Goal: Task Accomplishment & Management: Complete application form

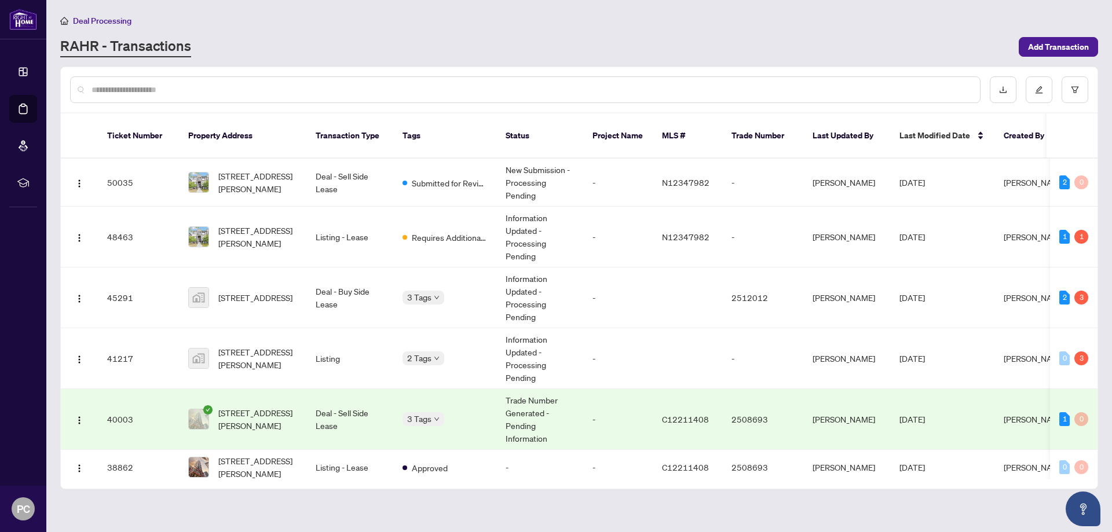
click at [654, 17] on div "Deal Processing" at bounding box center [579, 20] width 1038 height 13
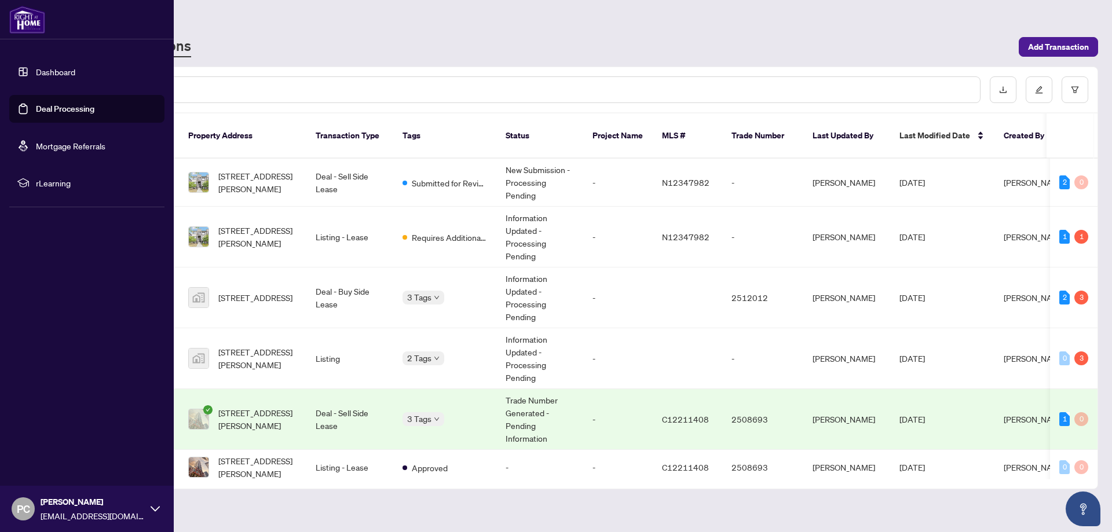
click at [71, 69] on link "Dashboard" at bounding box center [55, 72] width 39 height 10
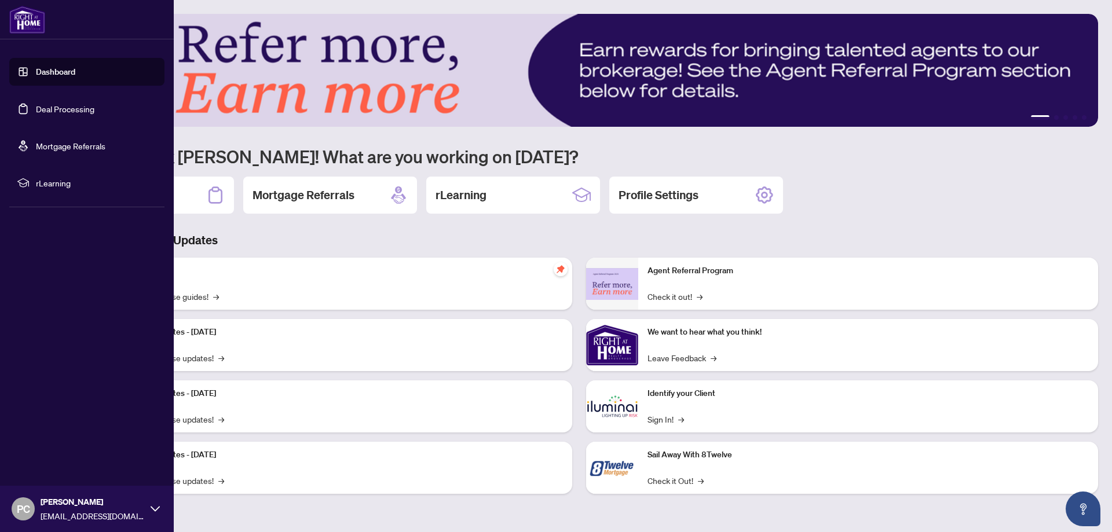
click at [59, 112] on link "Deal Processing" at bounding box center [65, 109] width 59 height 10
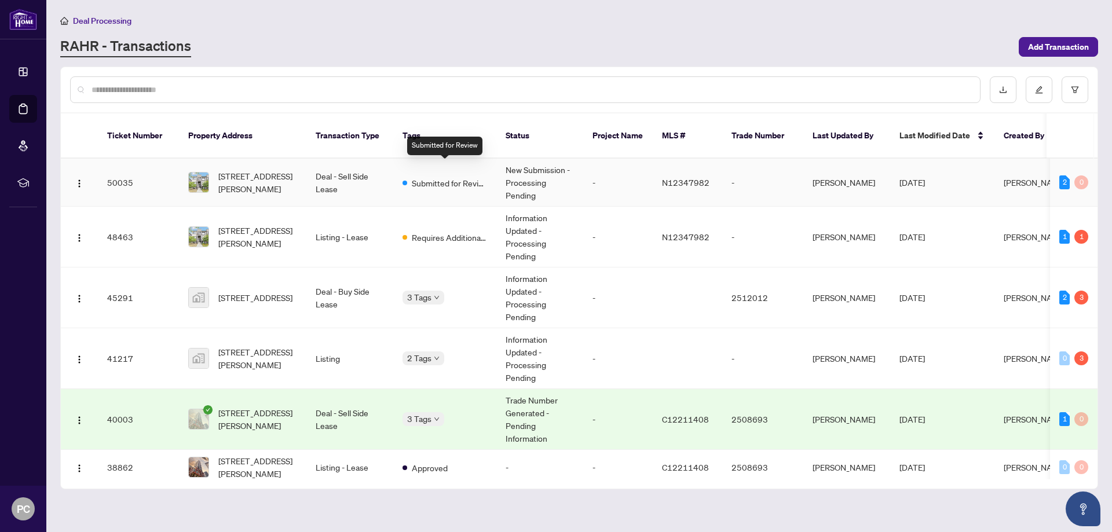
click at [440, 177] on span "Submitted for Review" at bounding box center [449, 183] width 75 height 13
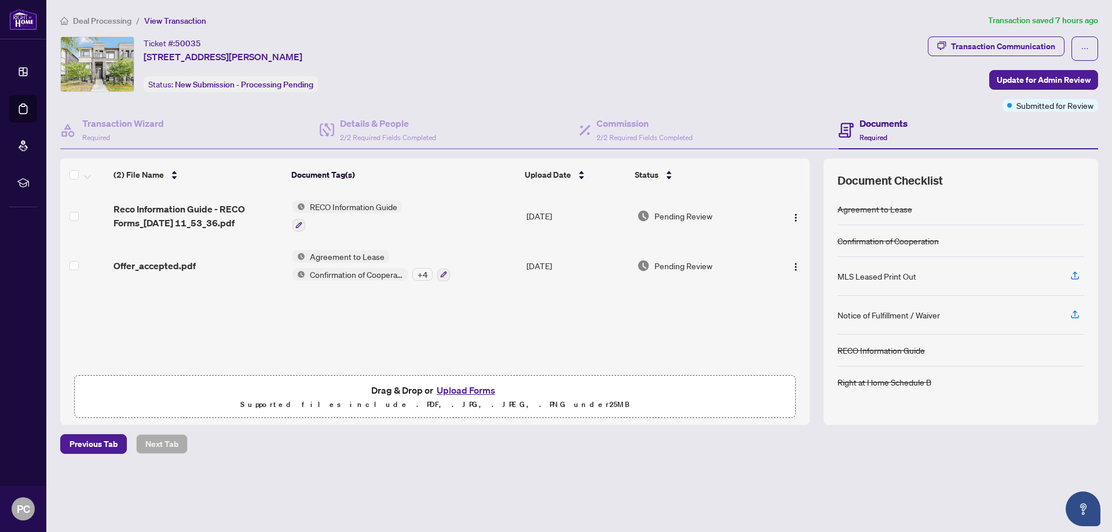
click at [466, 389] on button "Upload Forms" at bounding box center [465, 390] width 65 height 15
click at [458, 391] on button "Upload Forms" at bounding box center [465, 390] width 65 height 15
click at [657, 77] on div "Ticket #: 50035 [STREET_ADDRESS][PERSON_NAME] Status: New Submission - Processi…" at bounding box center [491, 65] width 863 height 56
click at [872, 133] on span "Required" at bounding box center [874, 137] width 28 height 9
click at [651, 131] on div "Commission 2/2 Required Fields Completed" at bounding box center [645, 129] width 96 height 27
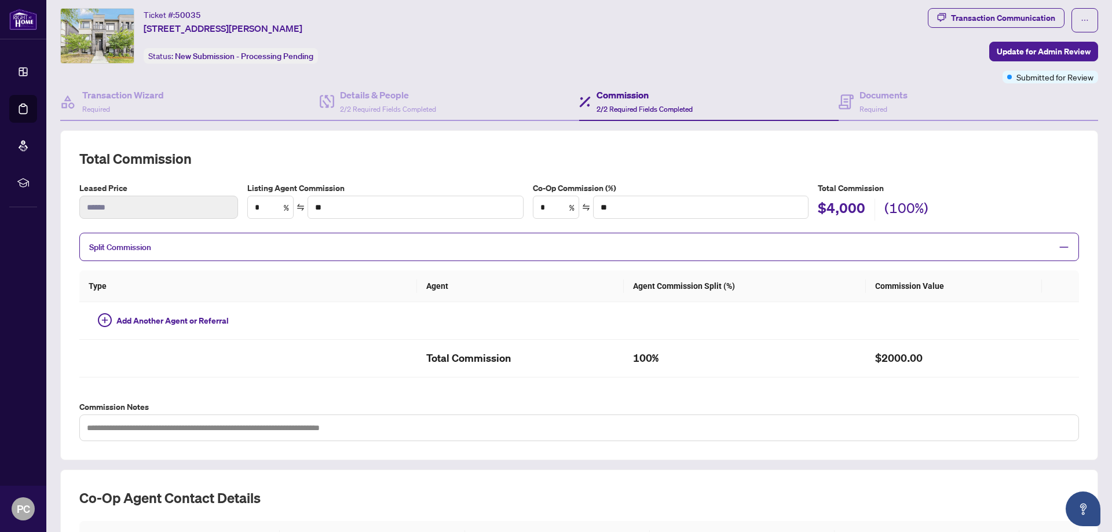
type input "**"
type input "******"
type input "**"
type input "******"
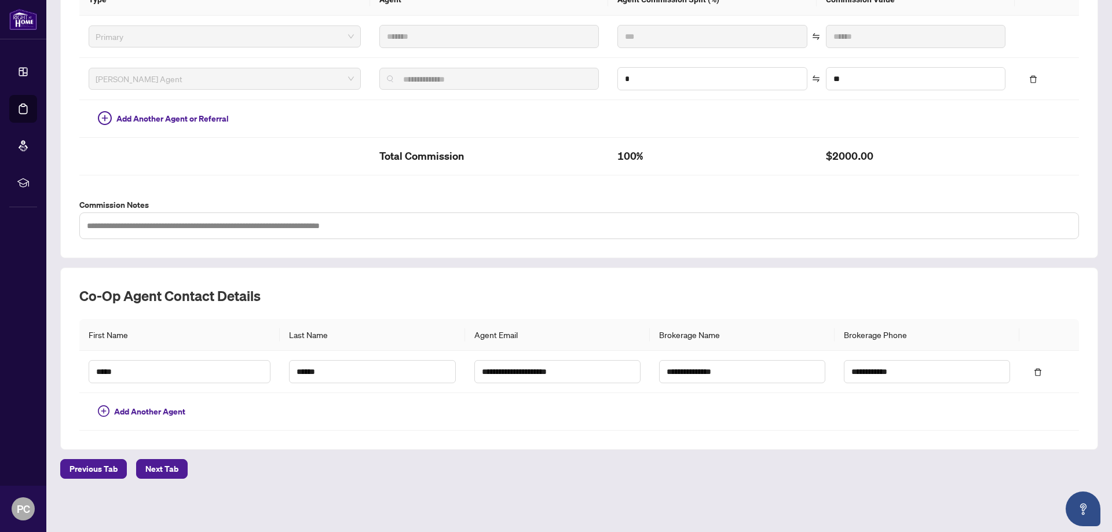
scroll to position [25, 0]
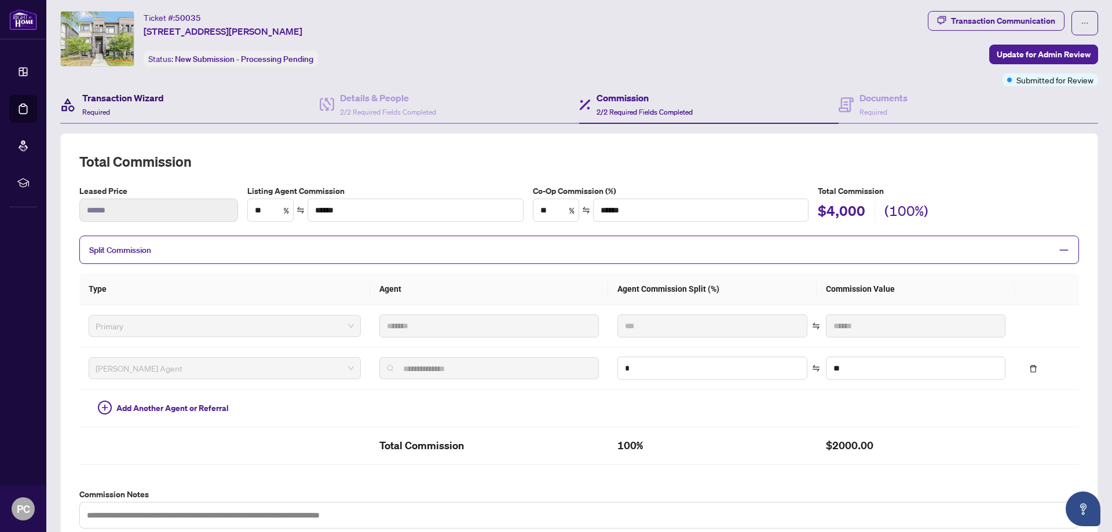
click at [135, 102] on h4 "Transaction Wizard" at bounding box center [123, 98] width 82 height 14
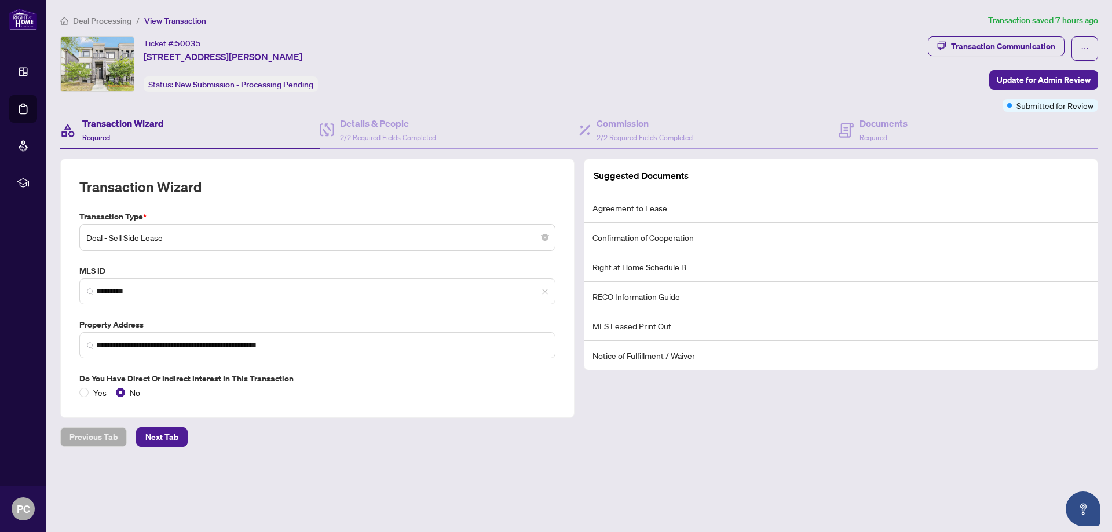
click at [306, 129] on div "Transaction Wizard Required" at bounding box center [190, 131] width 260 height 38
click at [378, 129] on h4 "Details & People" at bounding box center [388, 123] width 96 height 14
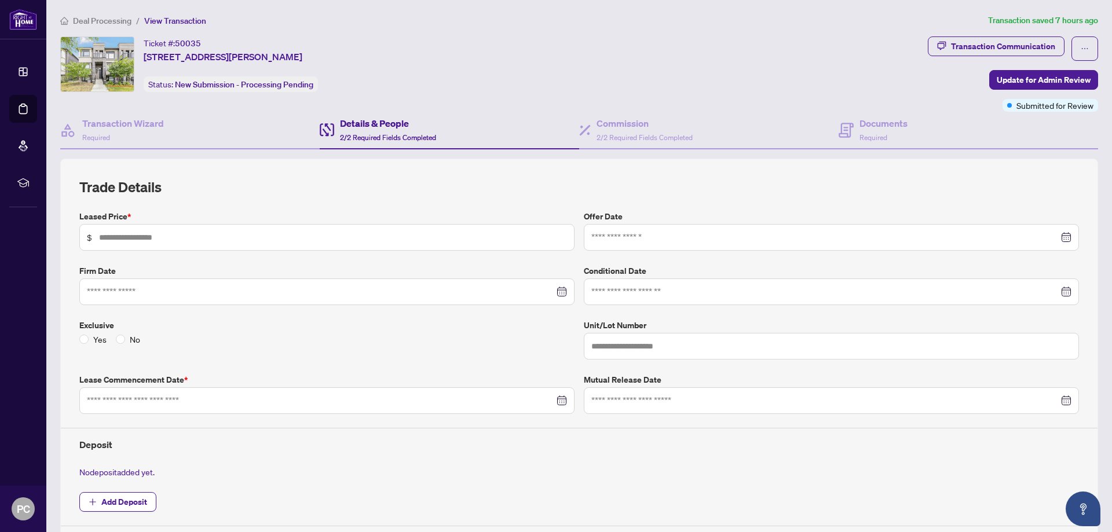
type input "*****"
type input "**********"
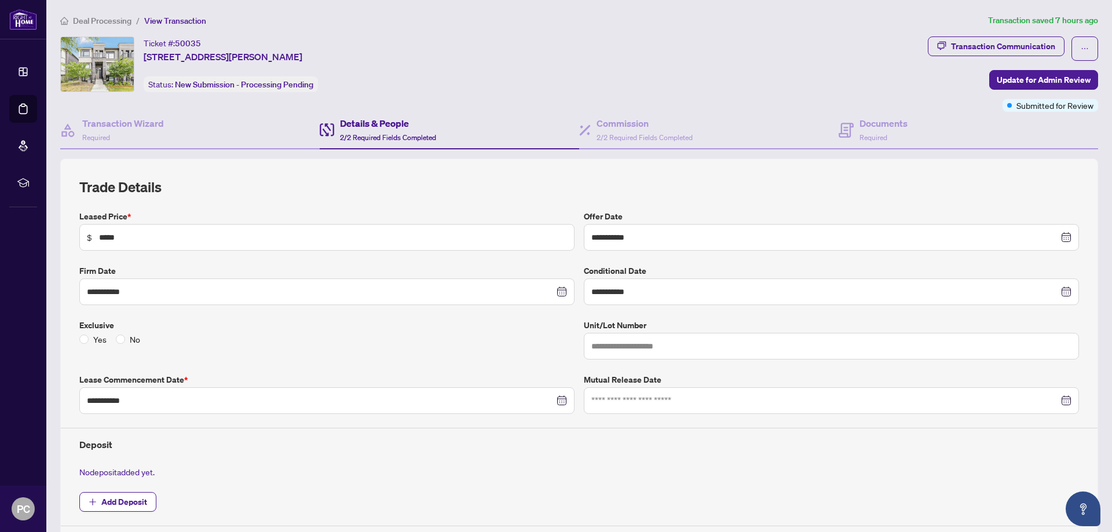
drag, startPoint x: 440, startPoint y: 177, endPoint x: 518, endPoint y: 201, distance: 81.2
click at [442, 180] on div "**********" at bounding box center [579, 352] width 1038 height 387
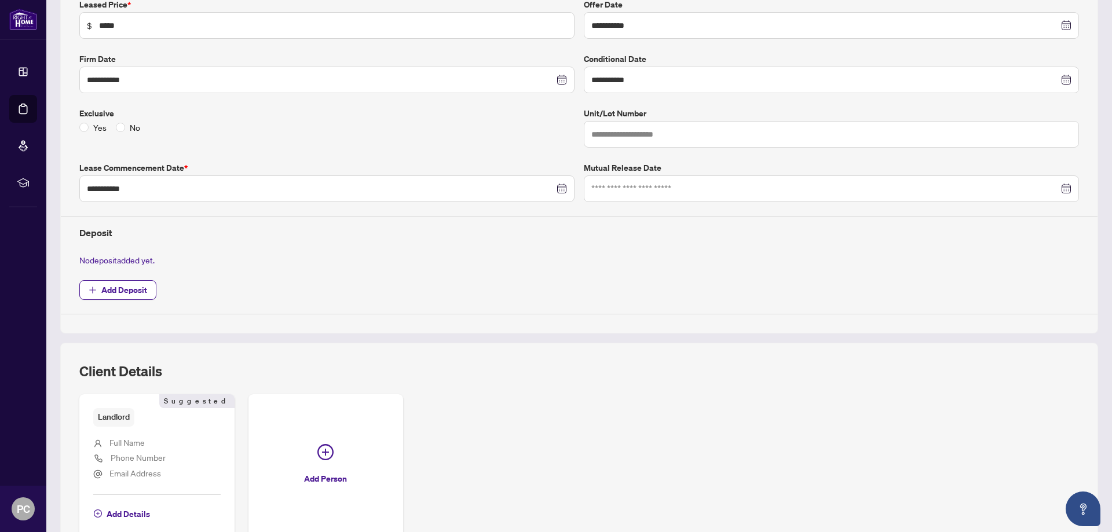
scroll to position [290, 0]
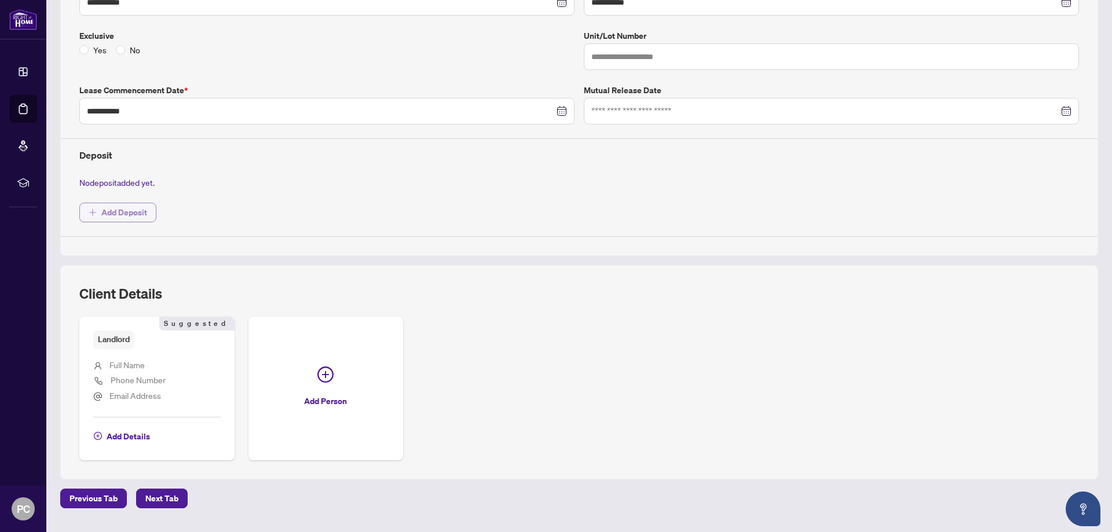
click at [131, 213] on span "Add Deposit" at bounding box center [124, 212] width 46 height 19
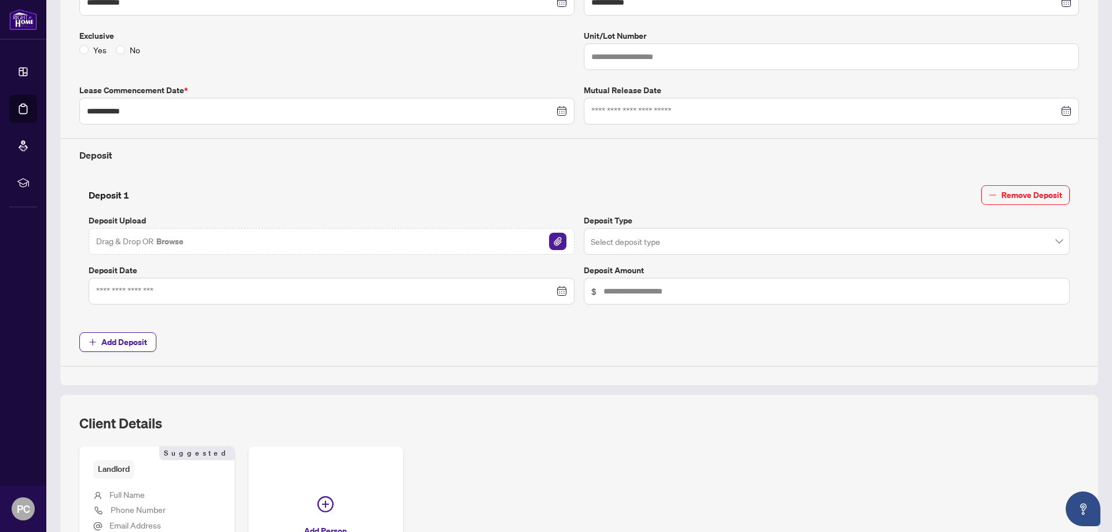
click at [693, 245] on input "search" at bounding box center [822, 243] width 462 height 25
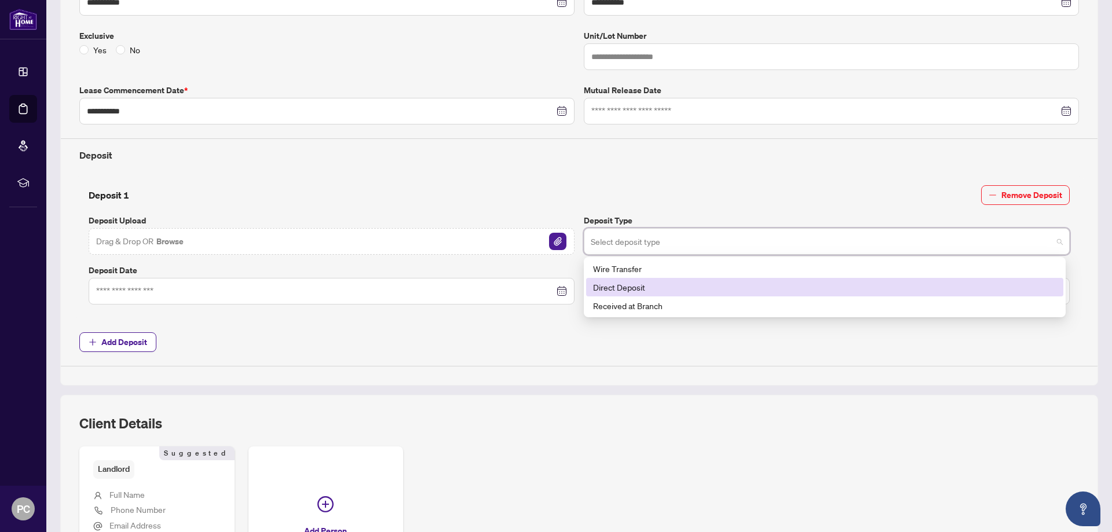
click at [668, 286] on div "Direct Deposit" at bounding box center [825, 287] width 464 height 13
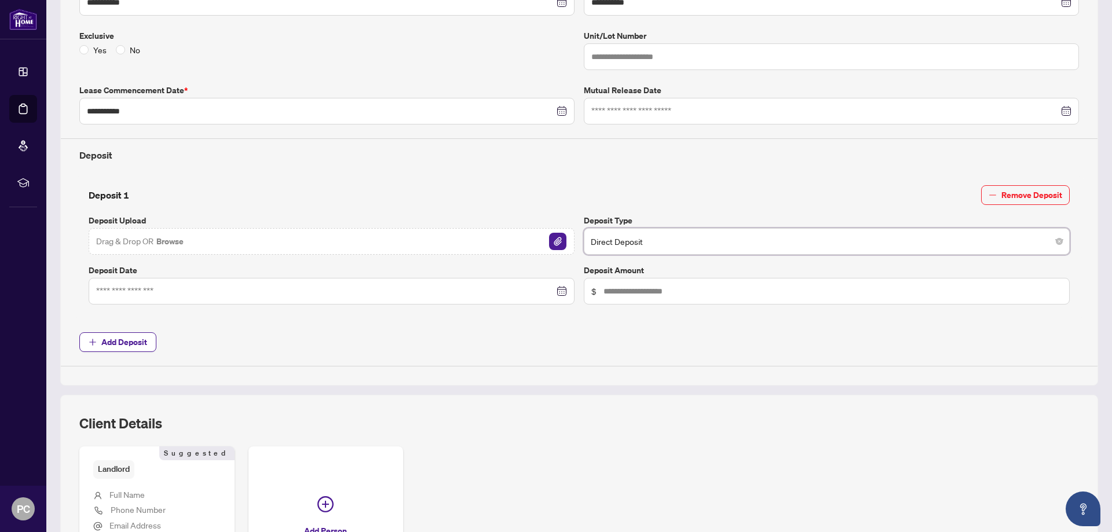
click at [335, 242] on div "Drag & Drop OR Browse" at bounding box center [332, 241] width 486 height 27
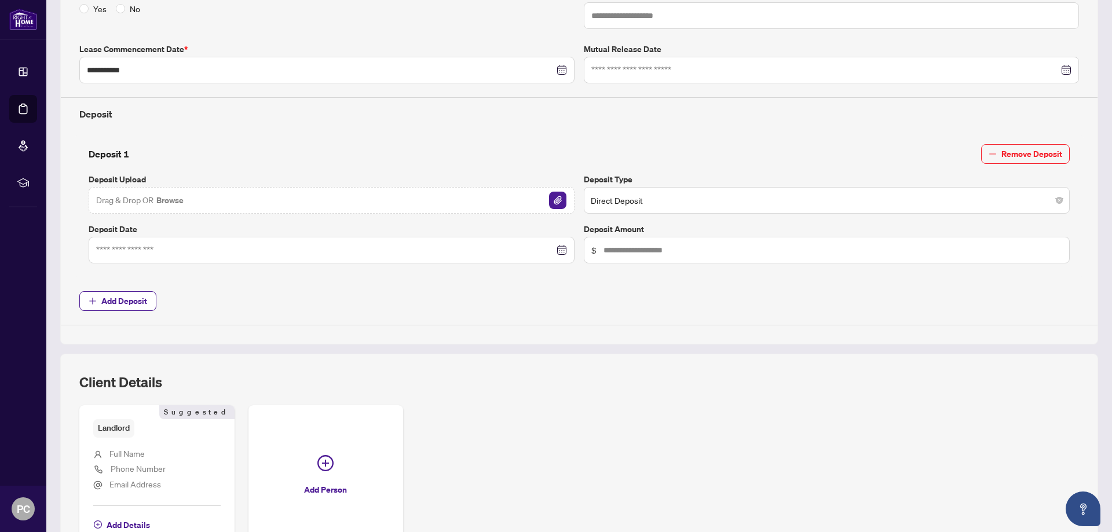
scroll to position [348, 0]
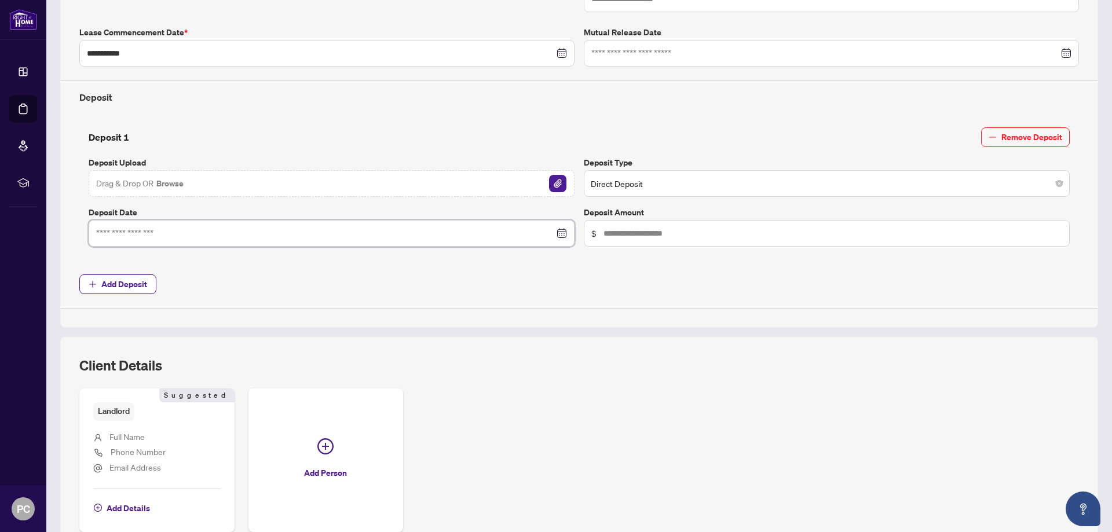
click at [147, 230] on input at bounding box center [325, 233] width 458 height 13
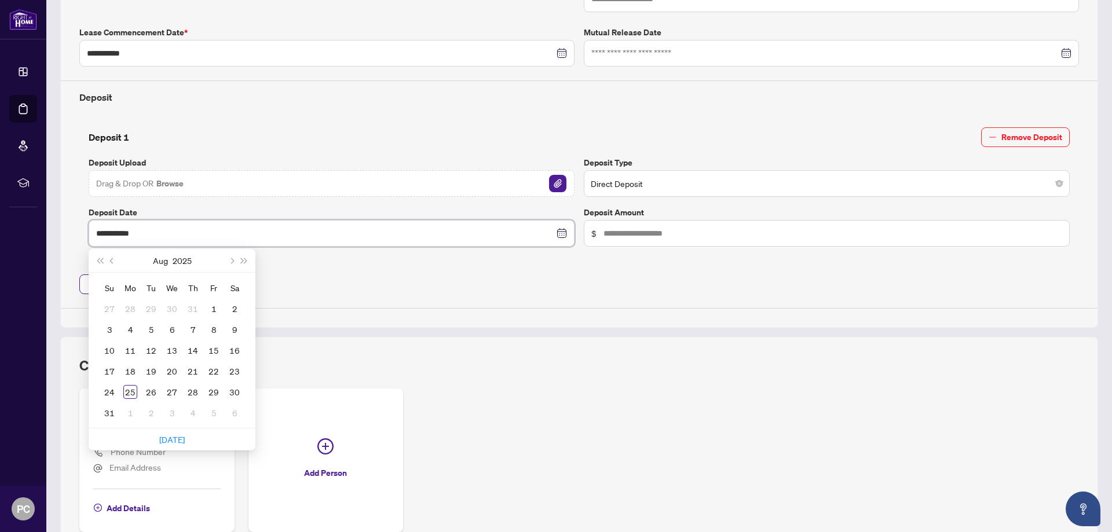
type input "**********"
click at [130, 391] on div "25" at bounding box center [130, 392] width 14 height 14
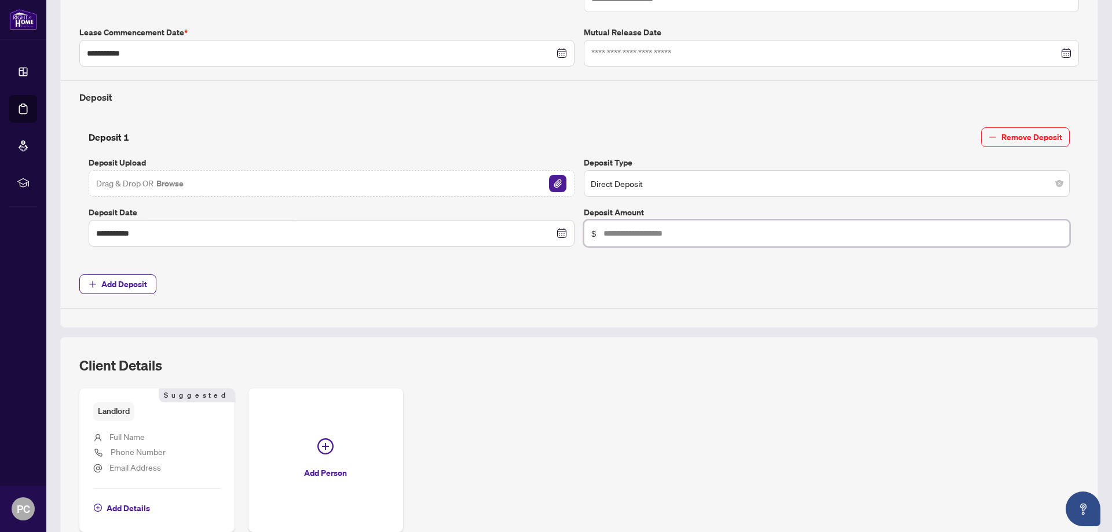
click at [616, 235] on input "text" at bounding box center [833, 233] width 459 height 13
type input "*****"
click at [262, 189] on div "Drag & Drop OR Browse" at bounding box center [332, 183] width 486 height 27
click at [549, 187] on img "button" at bounding box center [557, 183] width 17 height 17
click at [174, 179] on button "Browse" at bounding box center [170, 183] width 30 height 15
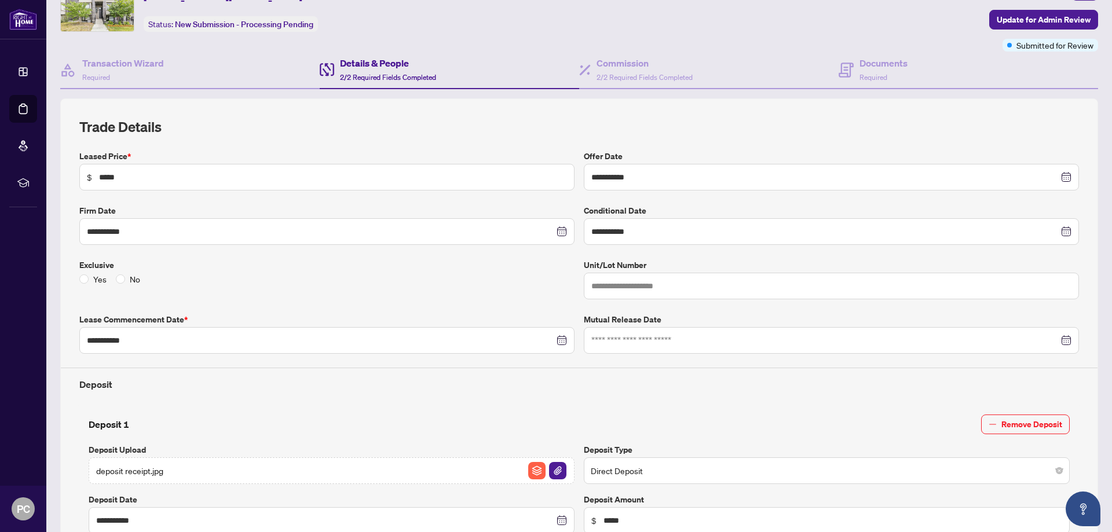
scroll to position [0, 0]
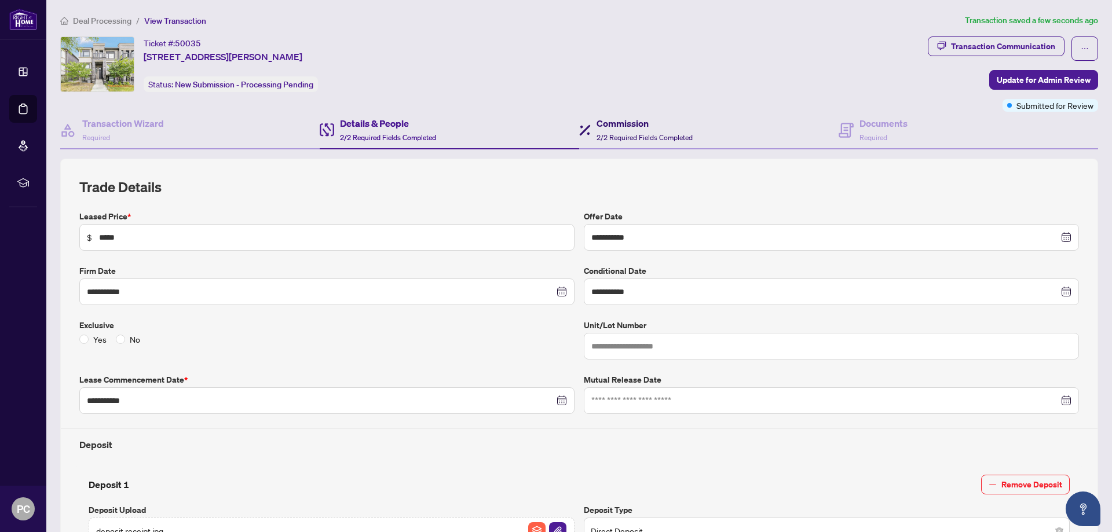
click at [612, 134] on span "2/2 Required Fields Completed" at bounding box center [645, 137] width 96 height 9
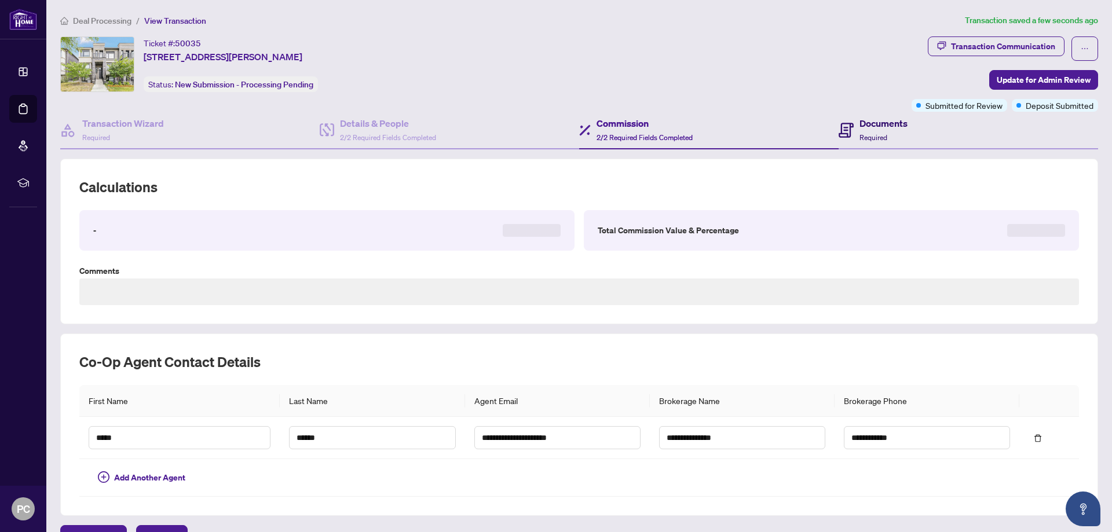
click at [860, 126] on h4 "Documents" at bounding box center [884, 123] width 48 height 14
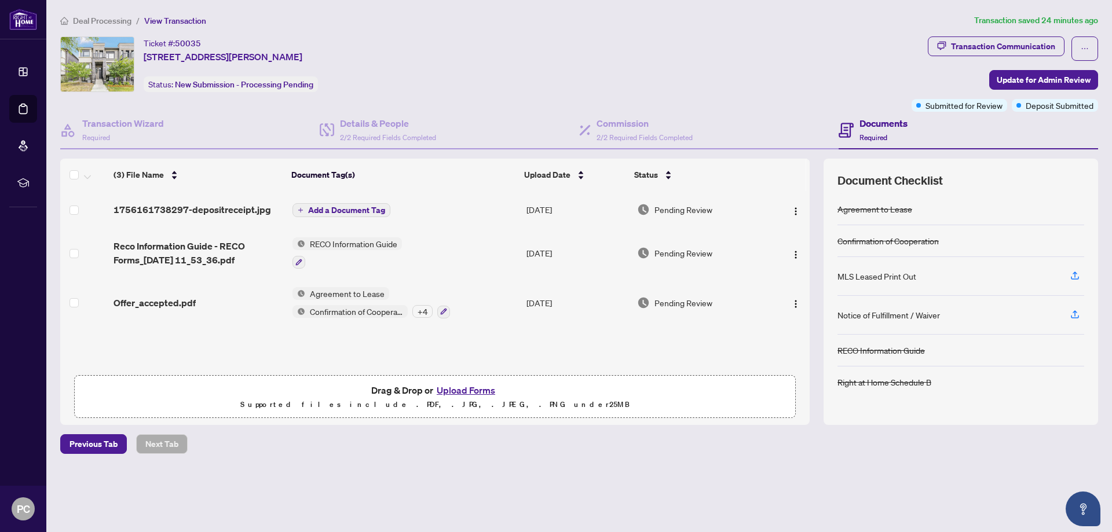
click at [461, 392] on button "Upload Forms" at bounding box center [465, 390] width 65 height 15
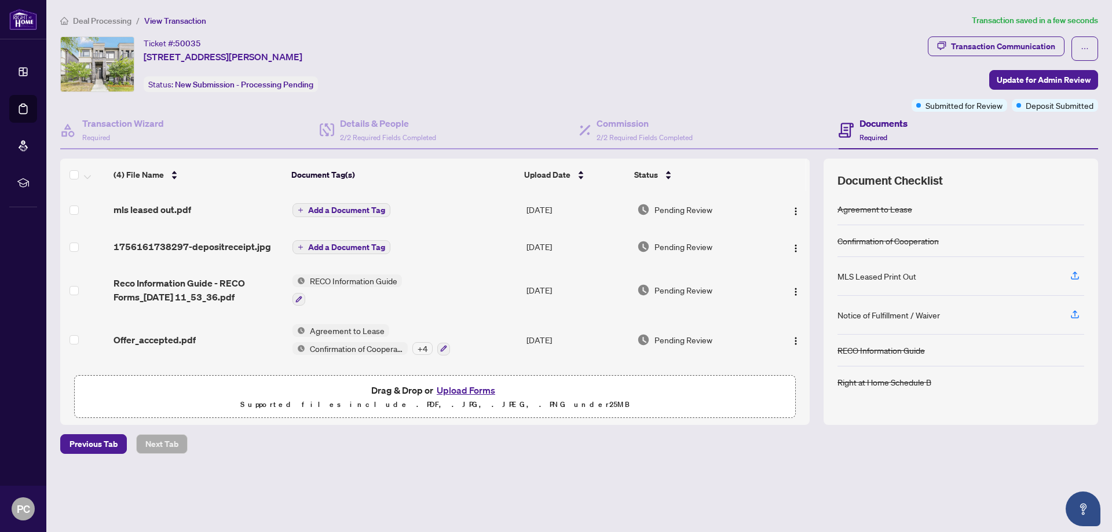
click at [318, 212] on span "Add a Document Tag" at bounding box center [346, 210] width 77 height 8
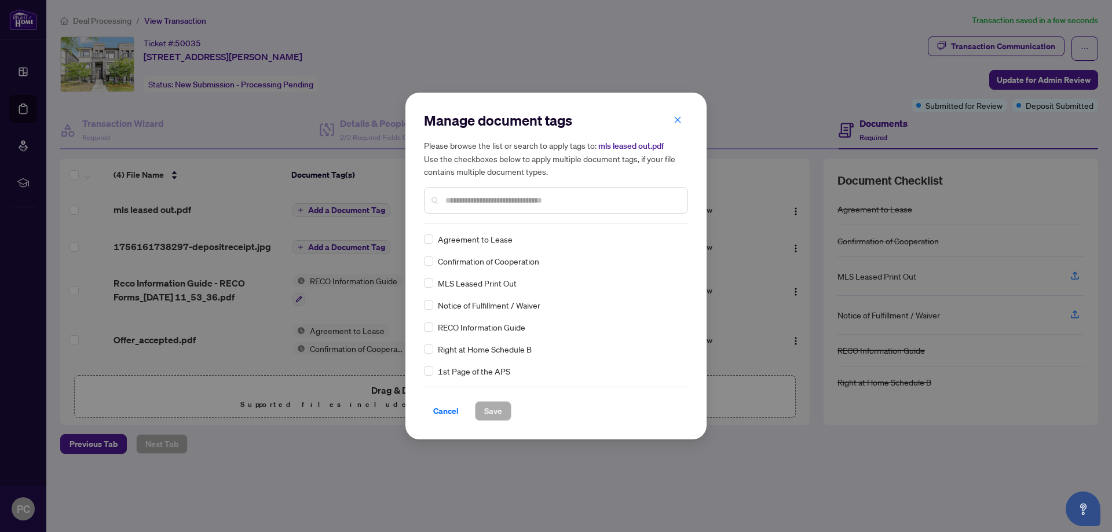
click at [455, 222] on div "Manage document tags Please browse the list or search to apply tags to: mls lea…" at bounding box center [556, 167] width 264 height 112
click at [470, 202] on input "text" at bounding box center [562, 200] width 233 height 13
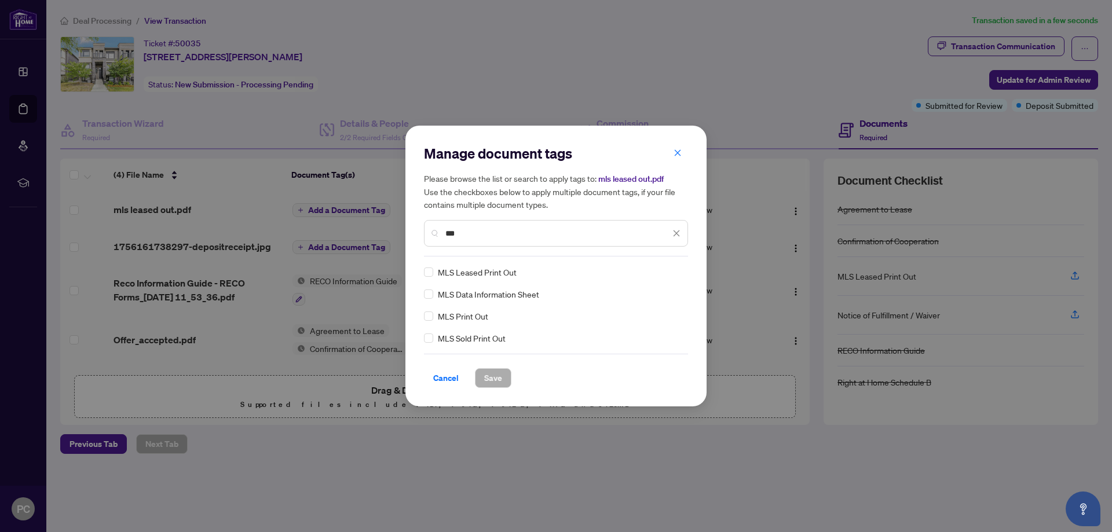
type input "***"
click at [479, 379] on button "Save" at bounding box center [493, 379] width 37 height 20
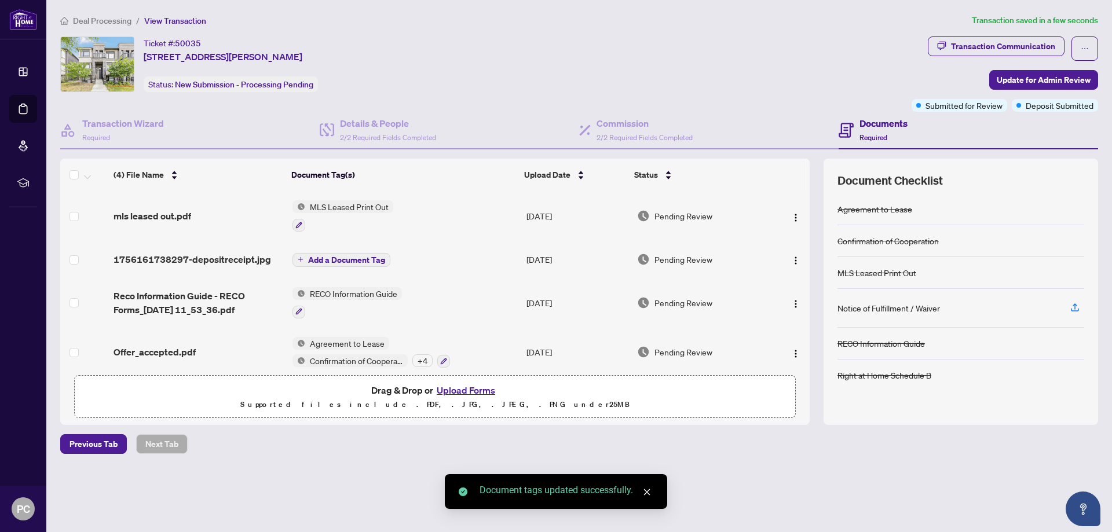
click at [364, 265] on button "Add a Document Tag" at bounding box center [342, 260] width 98 height 14
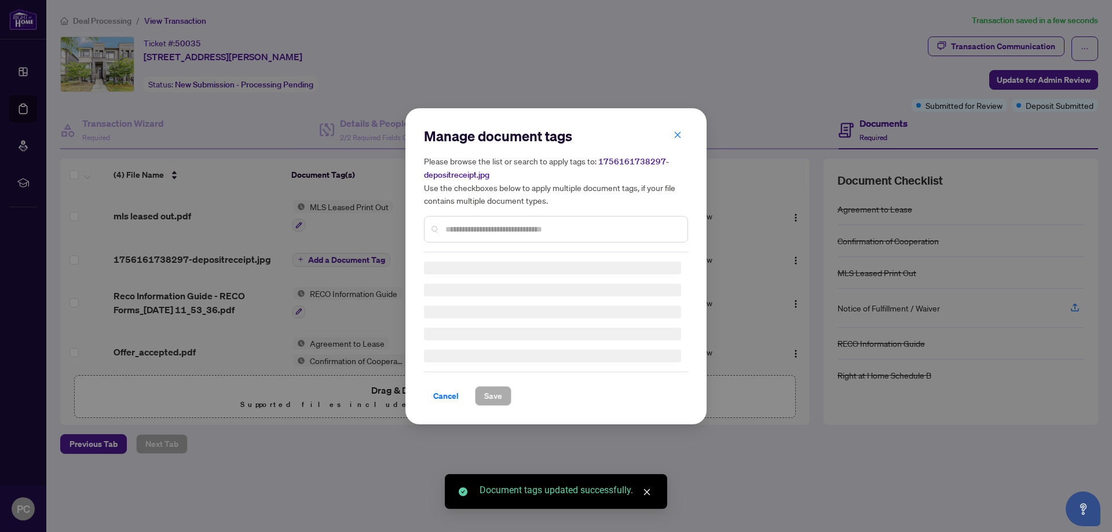
click at [495, 231] on div "Manage document tags Please browse the list or search to apply tags to: 1756161…" at bounding box center [556, 266] width 264 height 279
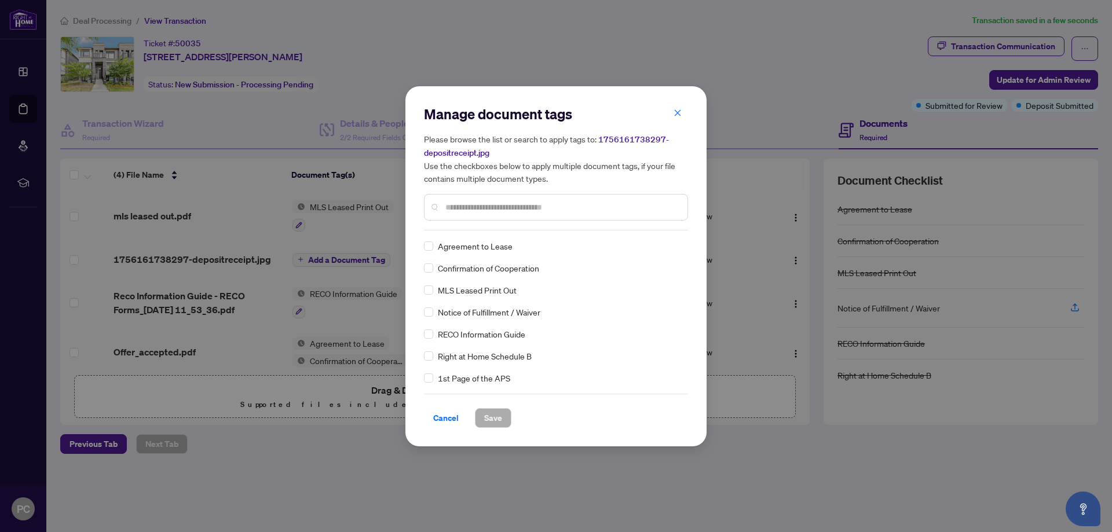
click at [447, 207] on div at bounding box center [556, 207] width 264 height 27
click at [446, 209] on input "text" at bounding box center [562, 207] width 233 height 13
type input "*******"
click at [496, 421] on span "Save" at bounding box center [493, 418] width 18 height 19
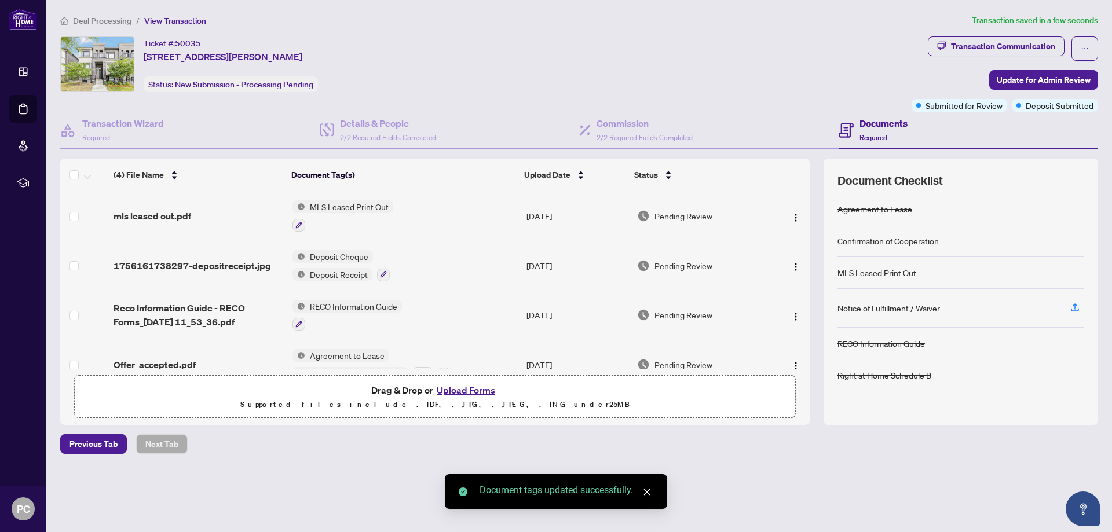
scroll to position [23, 0]
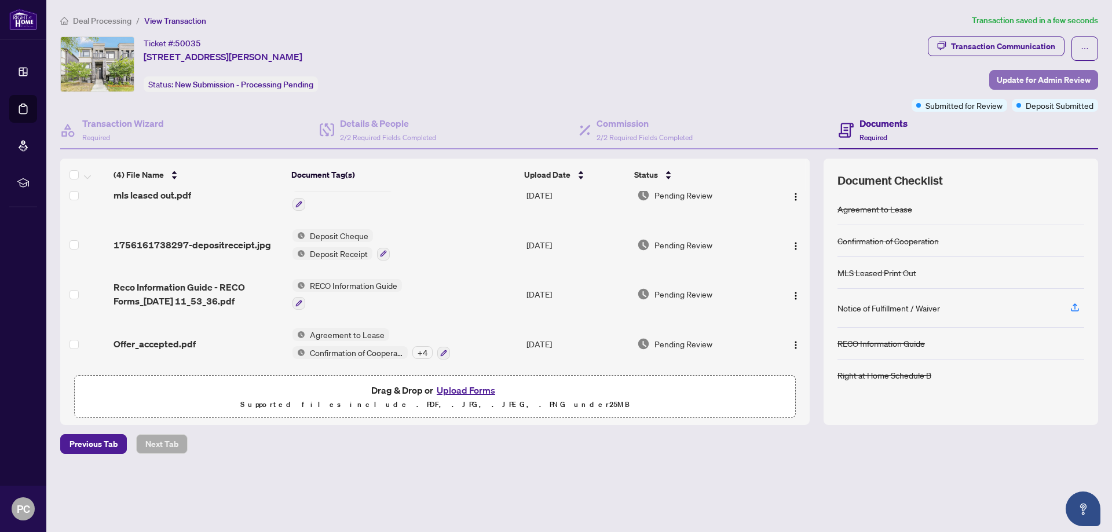
click at [1026, 75] on span "Update for Admin Review" at bounding box center [1044, 80] width 94 height 19
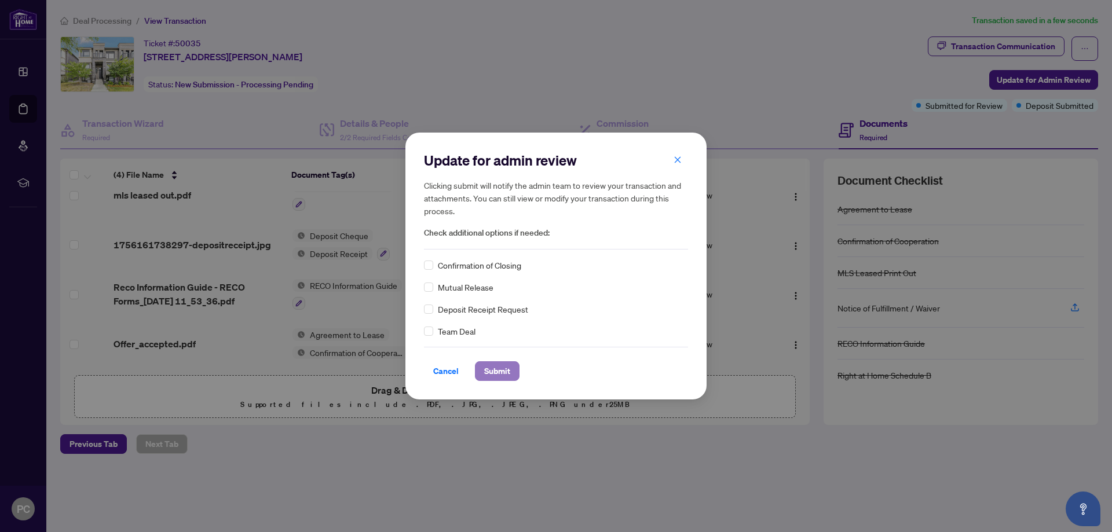
click at [517, 363] on button "Submit" at bounding box center [497, 372] width 45 height 20
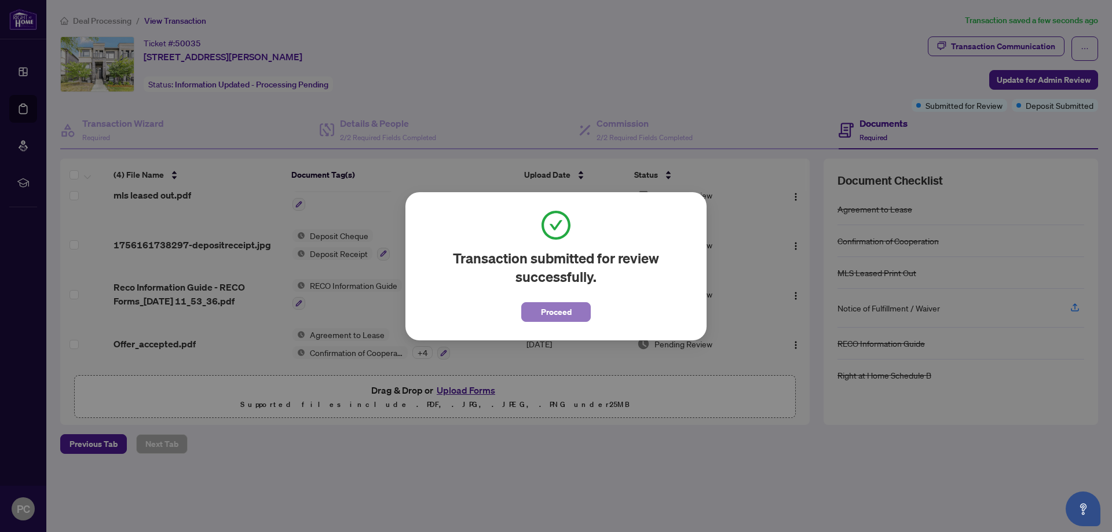
click at [566, 315] on span "Proceed" at bounding box center [556, 312] width 31 height 19
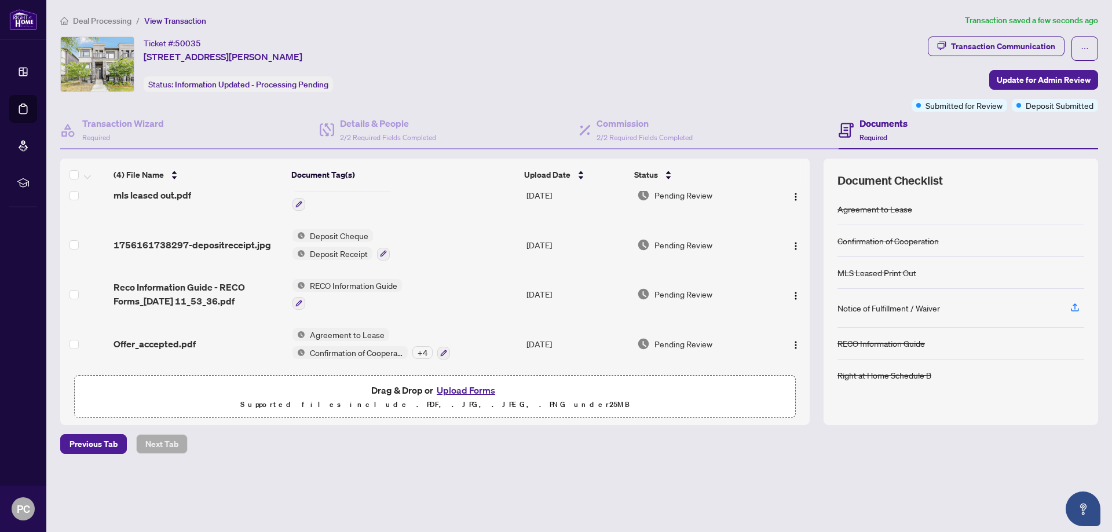
click at [860, 130] on div "Documents Required" at bounding box center [884, 129] width 48 height 27
click at [361, 135] on span "2/2 Required Fields Completed" at bounding box center [388, 137] width 96 height 9
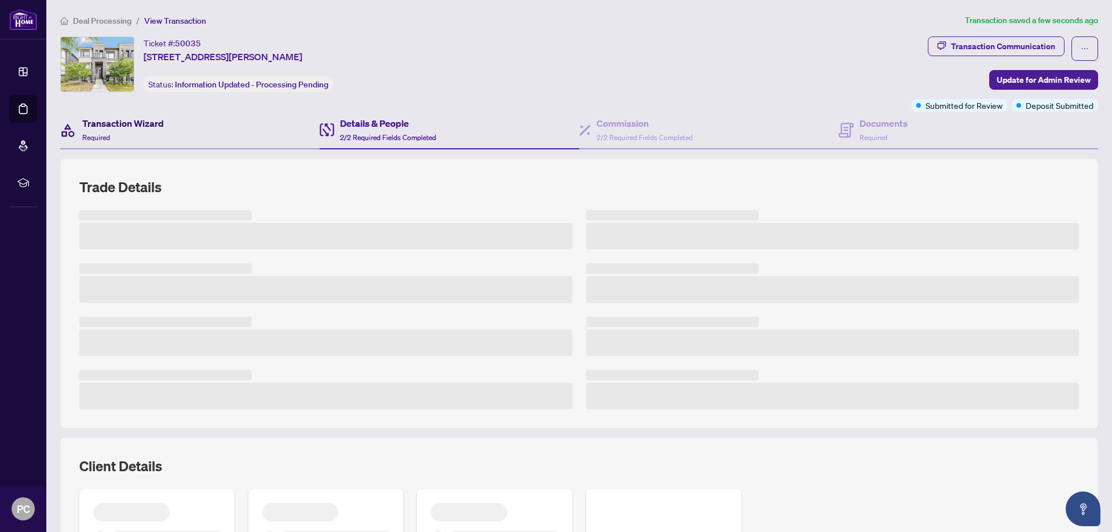
click at [134, 130] on div "Transaction Wizard Required" at bounding box center [123, 129] width 82 height 27
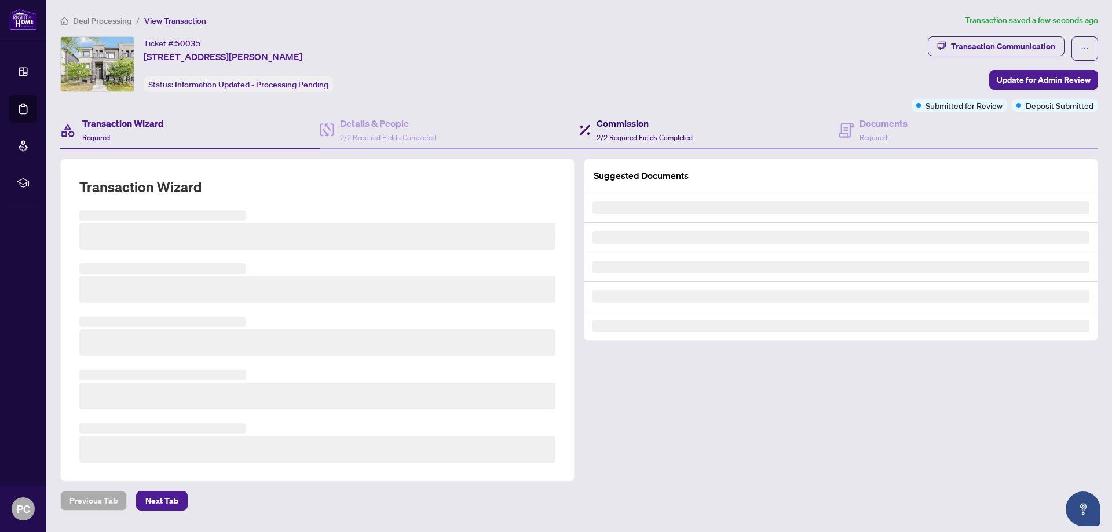
click at [611, 132] on div "Commission 2/2 Required Fields Completed" at bounding box center [645, 129] width 96 height 27
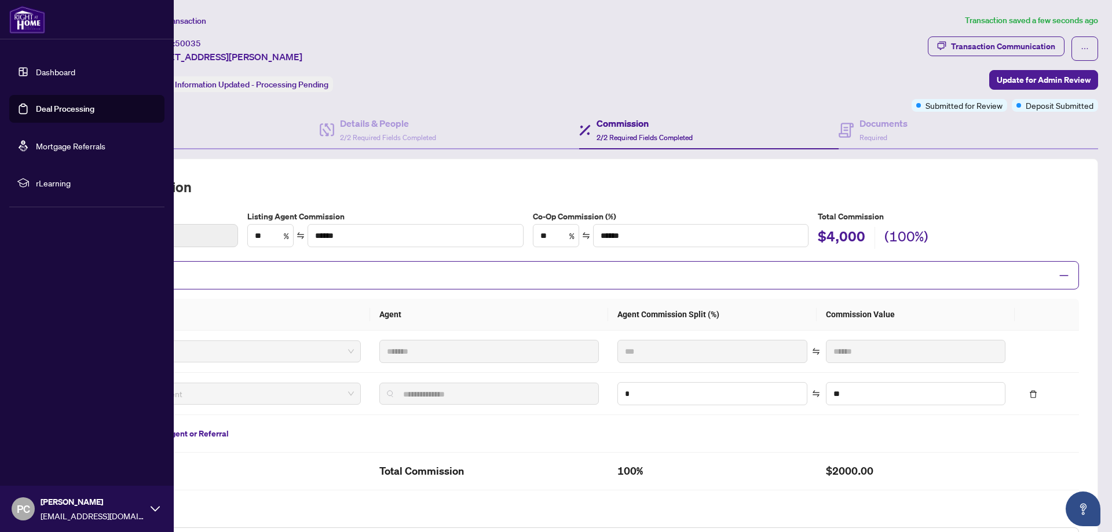
click at [36, 72] on link "Dashboard" at bounding box center [55, 72] width 39 height 10
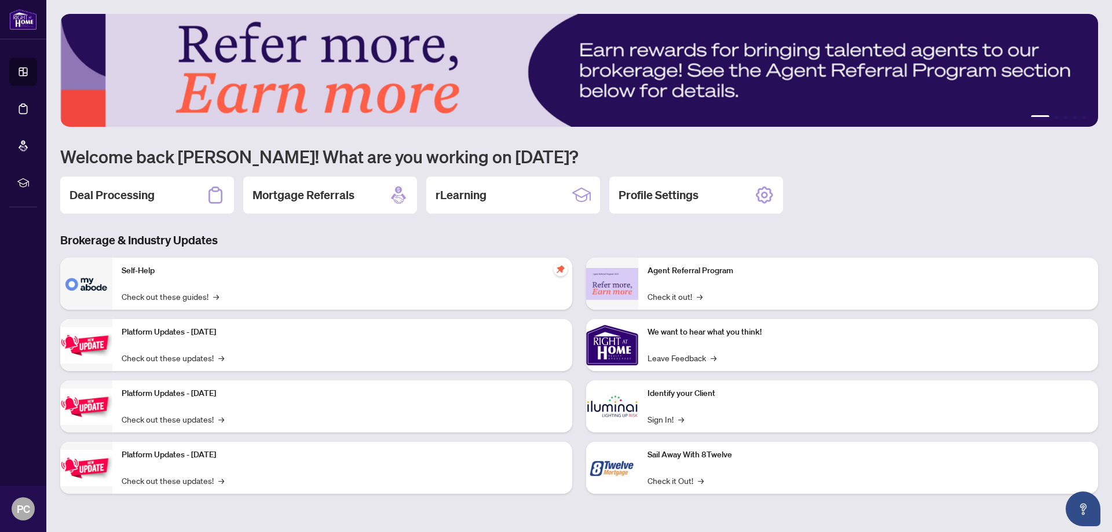
click at [423, 78] on img at bounding box center [579, 70] width 1038 height 113
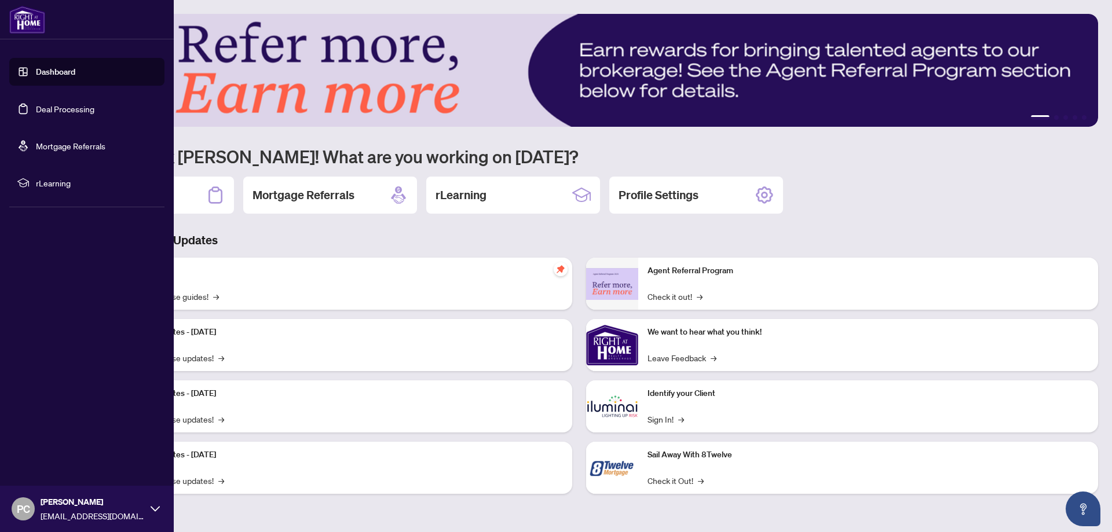
click at [36, 104] on link "Deal Processing" at bounding box center [65, 109] width 59 height 10
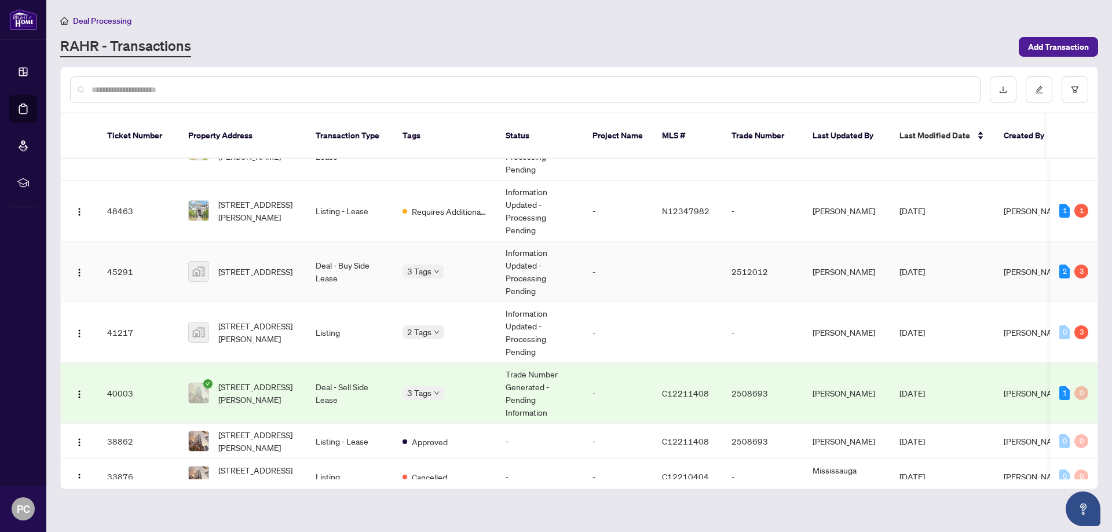
scroll to position [58, 0]
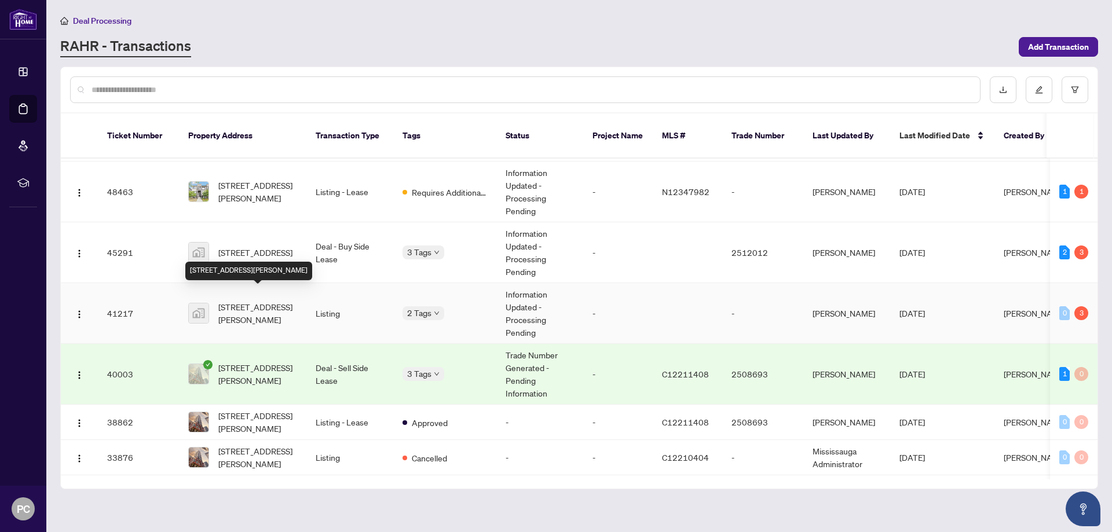
click at [259, 301] on span "[STREET_ADDRESS][PERSON_NAME]" at bounding box center [257, 313] width 79 height 25
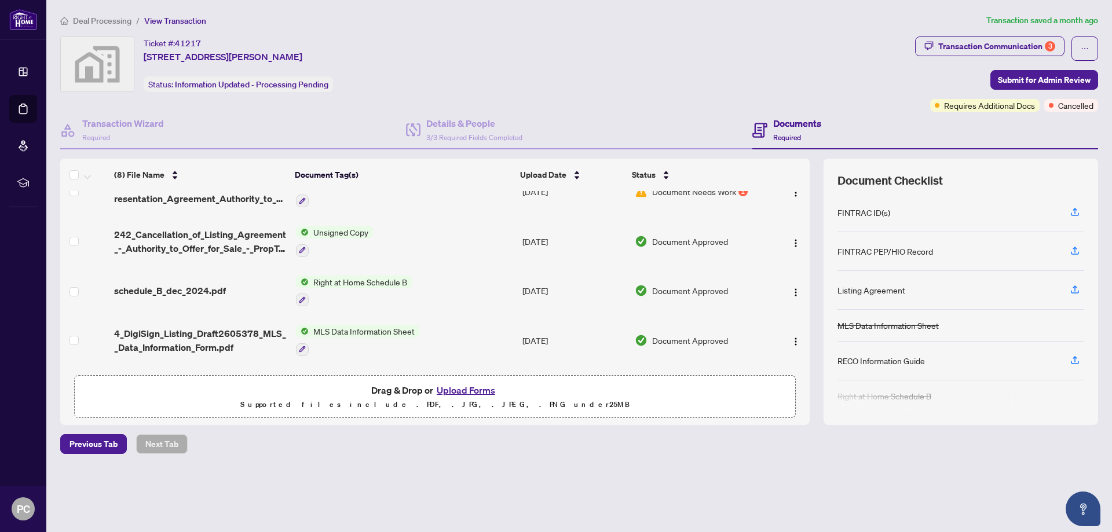
scroll to position [174, 0]
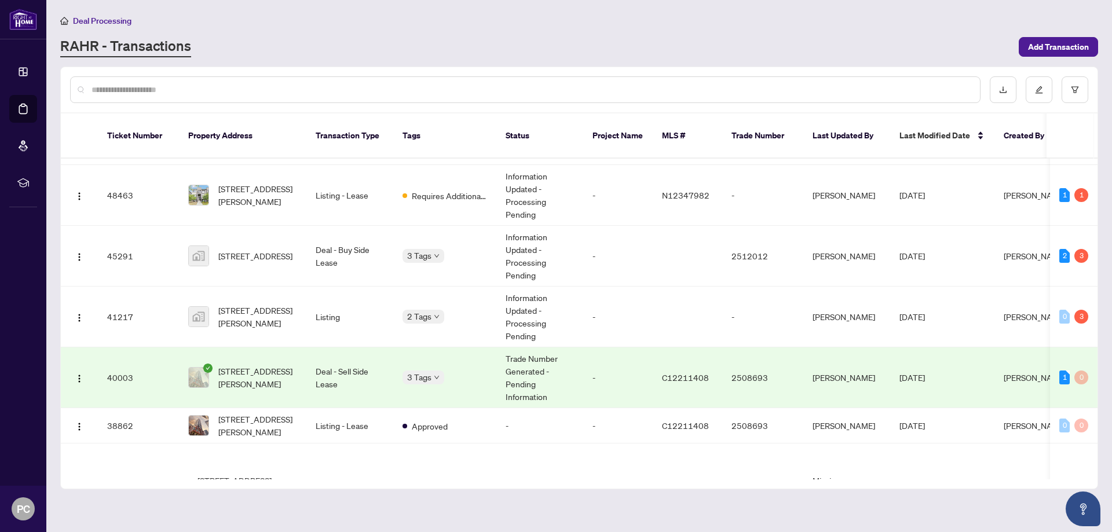
scroll to position [116, 0]
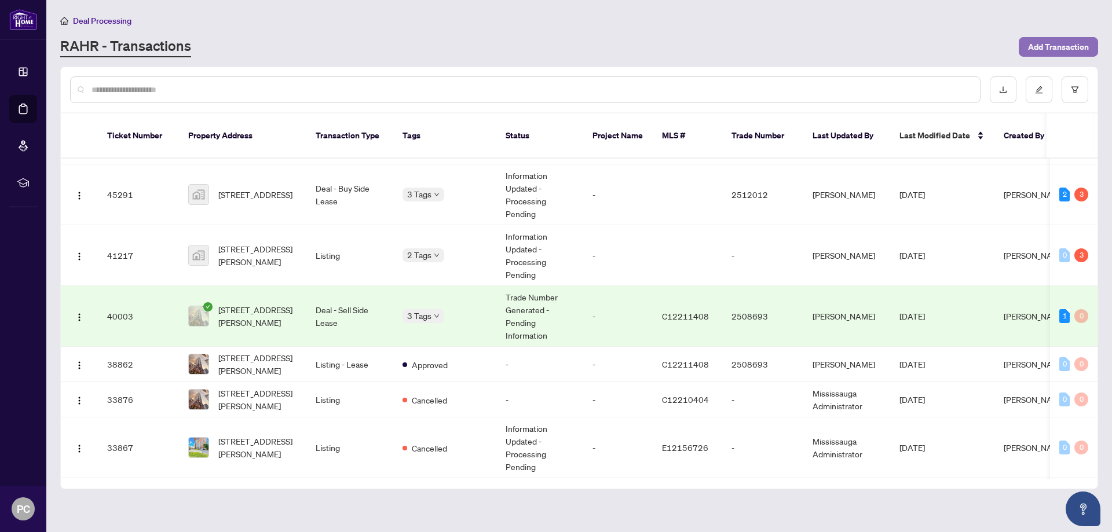
click at [1046, 43] on span "Add Transaction" at bounding box center [1058, 47] width 61 height 19
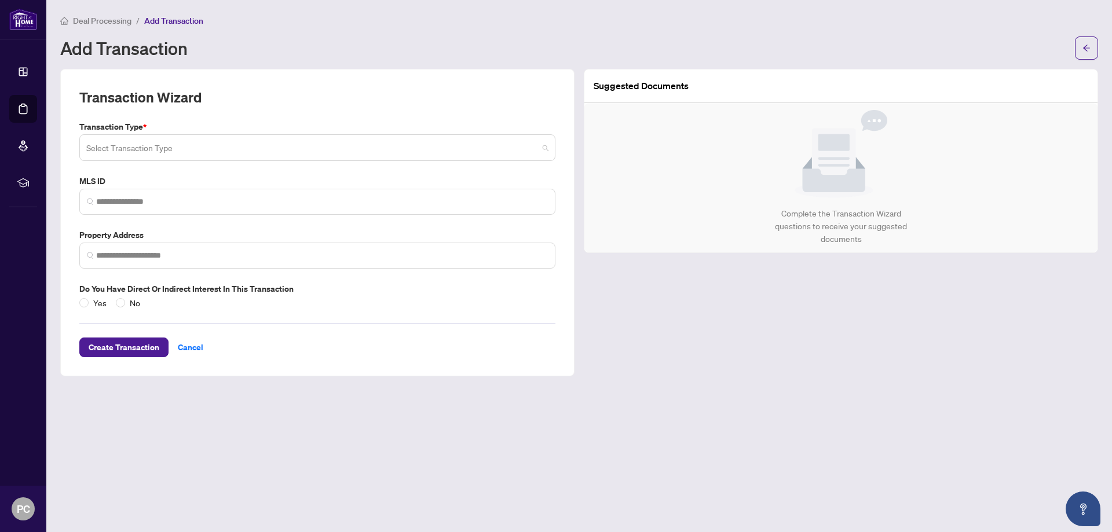
click at [285, 152] on input "search" at bounding box center [312, 149] width 452 height 25
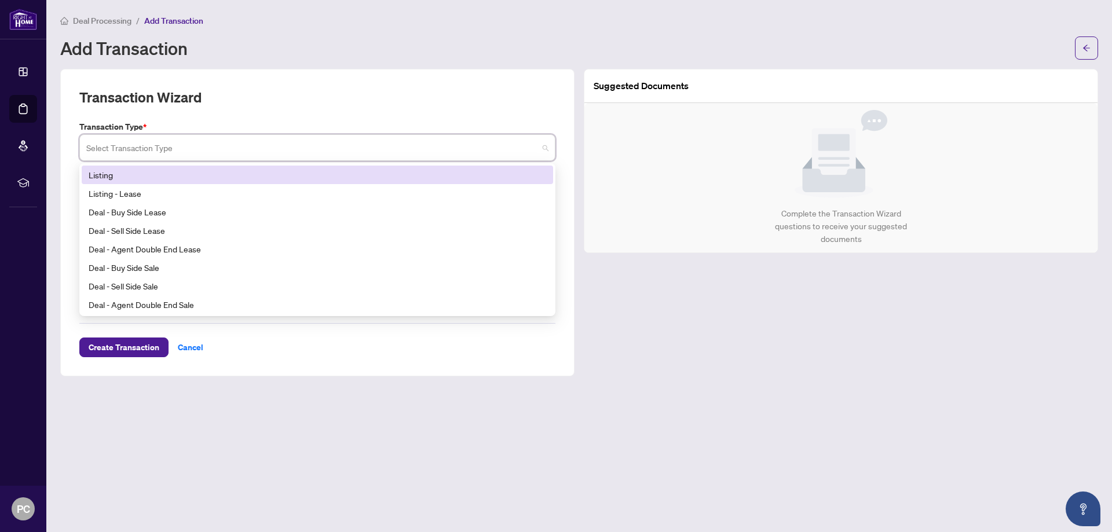
click at [149, 177] on div "Listing" at bounding box center [318, 175] width 458 height 13
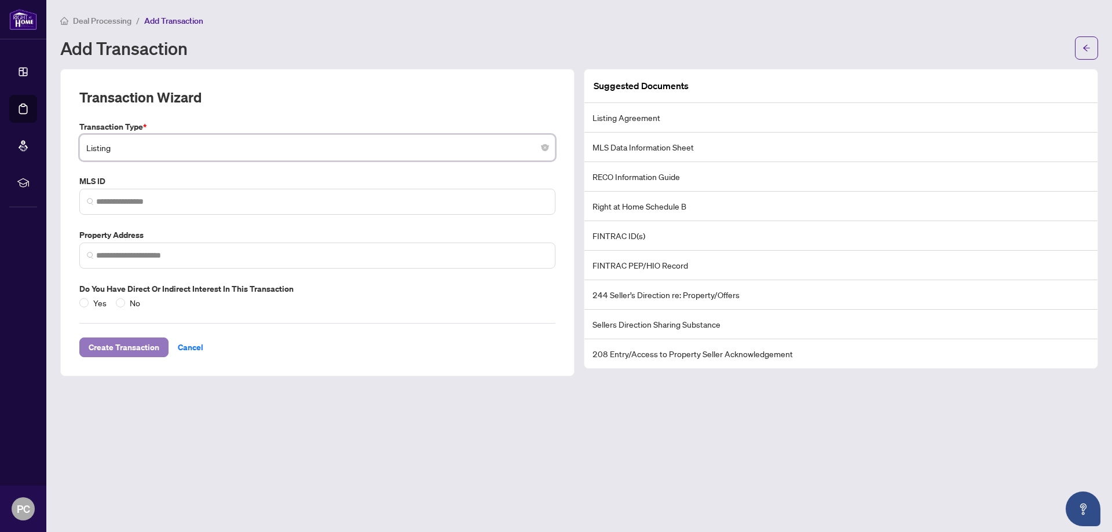
click at [134, 347] on span "Create Transaction" at bounding box center [124, 347] width 71 height 19
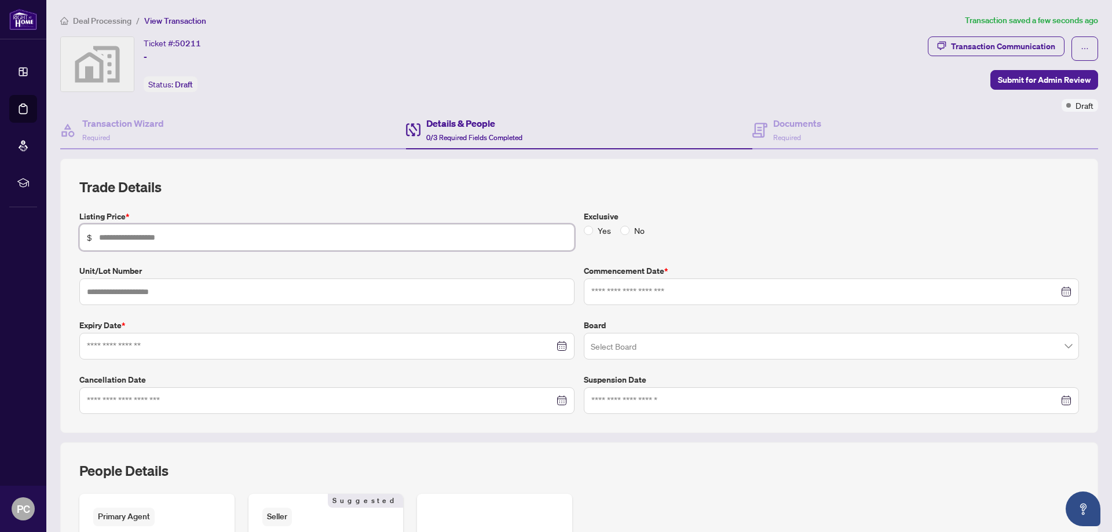
click at [297, 243] on input "text" at bounding box center [333, 237] width 468 height 13
type input "*******"
click at [623, 224] on label "No" at bounding box center [635, 230] width 29 height 13
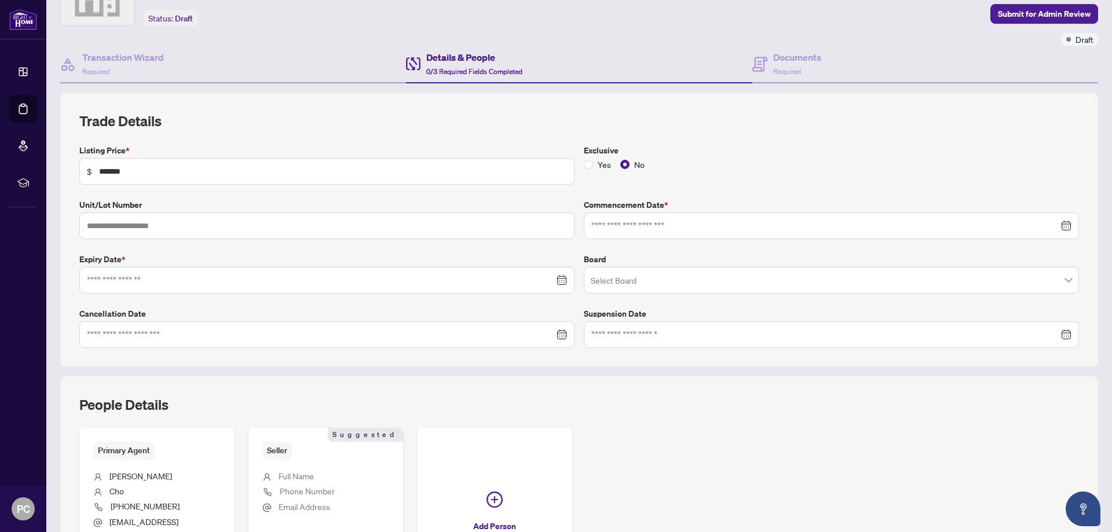
scroll to position [116, 0]
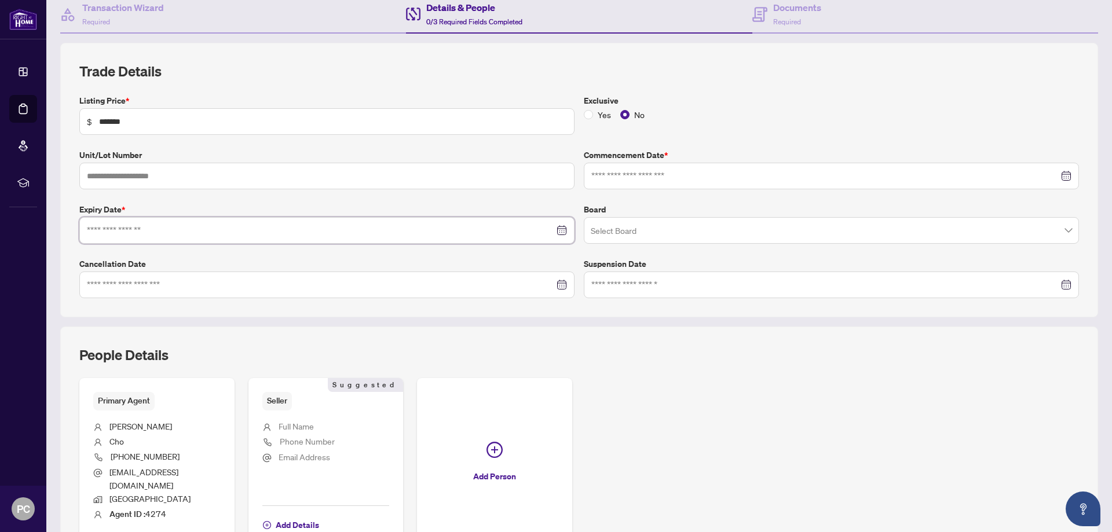
click at [245, 234] on input at bounding box center [321, 230] width 468 height 13
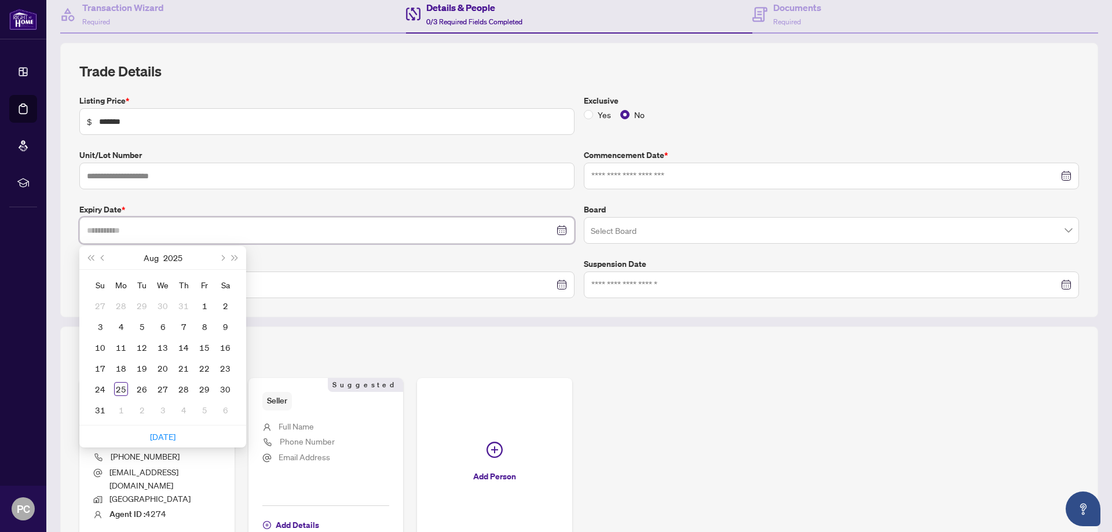
type input "**********"
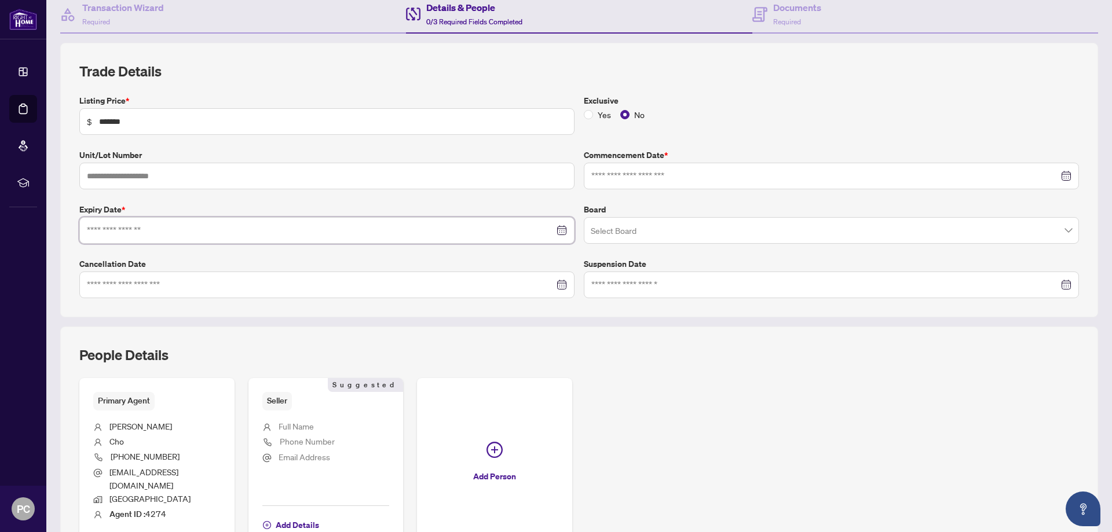
click at [1064, 179] on div at bounding box center [831, 176] width 495 height 27
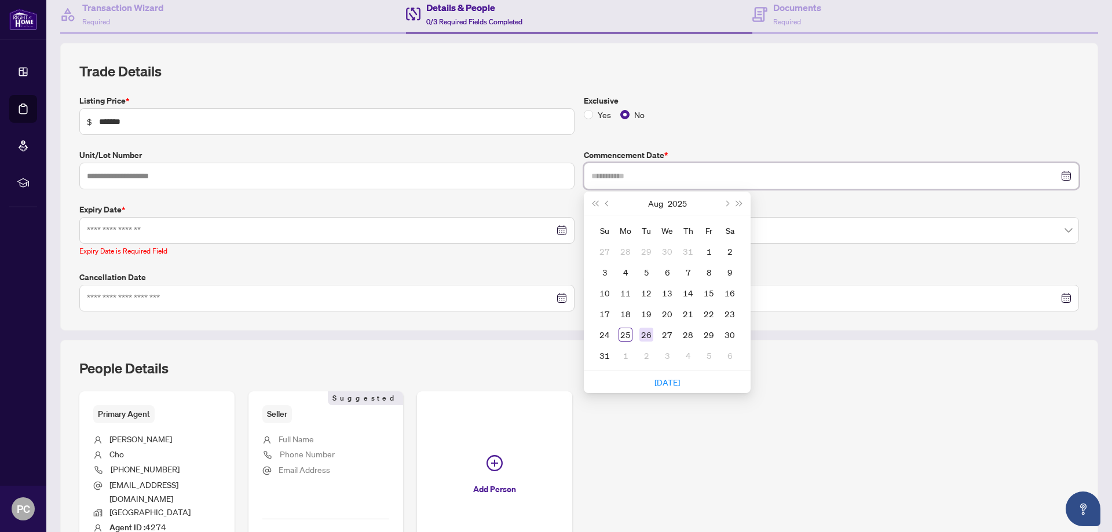
type input "**********"
click at [648, 334] on div "26" at bounding box center [647, 335] width 14 height 14
click at [487, 236] on input at bounding box center [321, 230] width 468 height 13
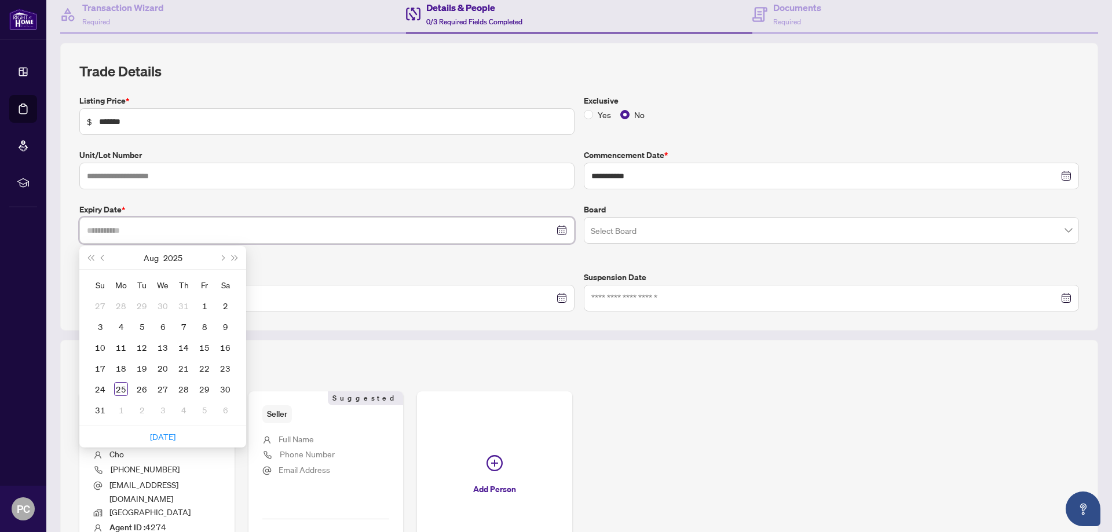
type input "**********"
click at [224, 258] on button "Next month (PageDown)" at bounding box center [222, 257] width 13 height 23
type input "**********"
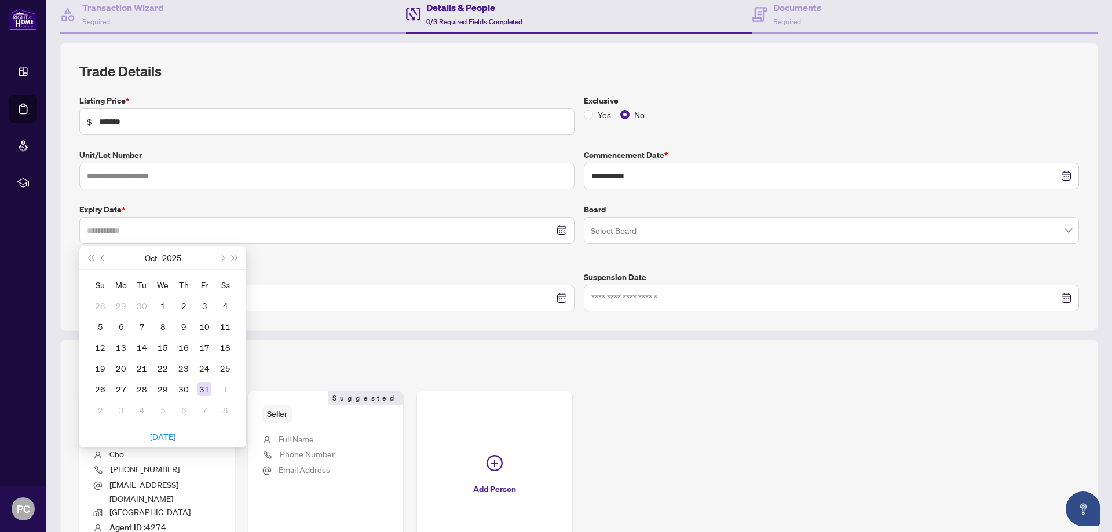
type input "**********"
click at [207, 385] on div "31" at bounding box center [205, 389] width 14 height 14
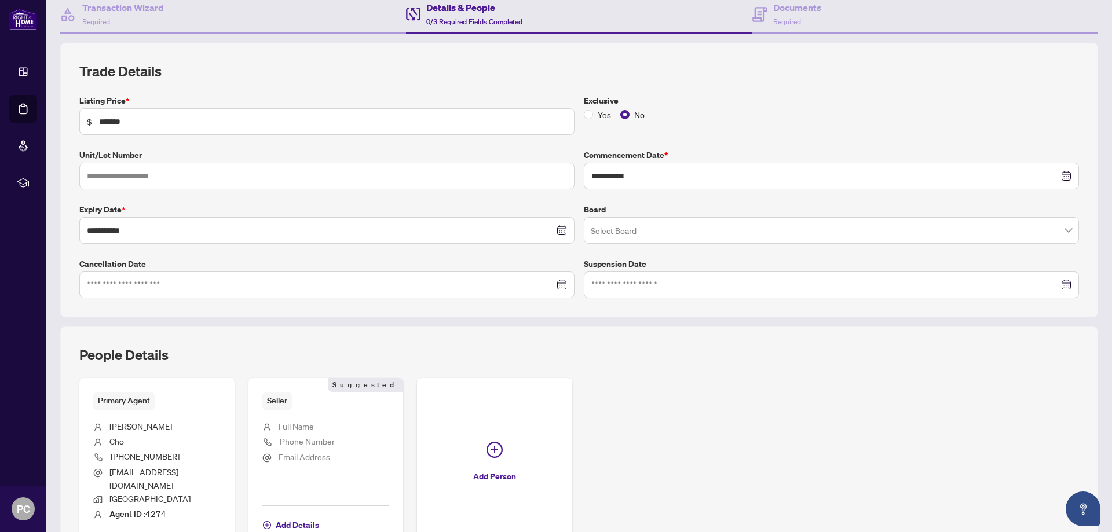
click at [652, 232] on input "search" at bounding box center [826, 232] width 471 height 25
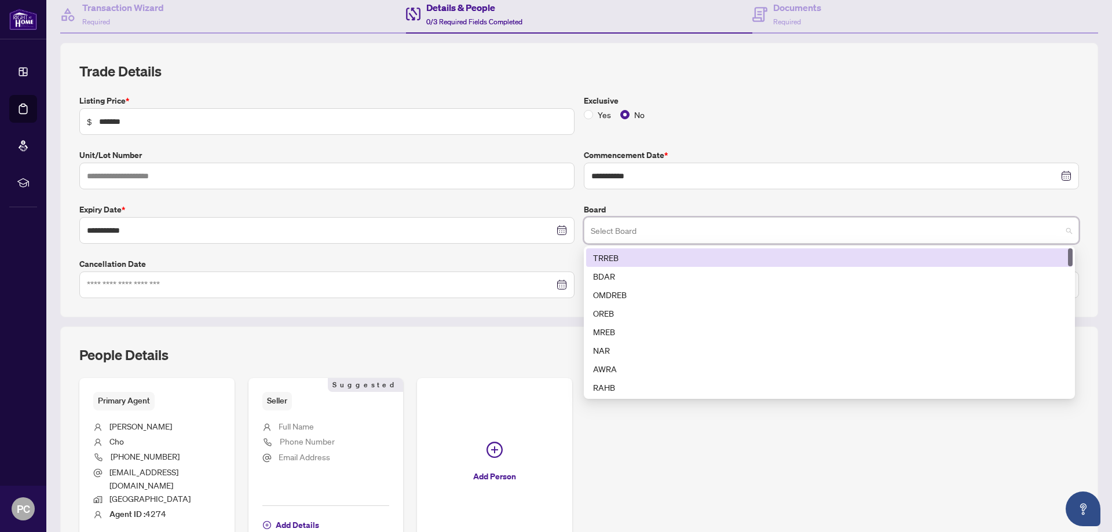
click at [628, 258] on div "TRREB" at bounding box center [829, 257] width 473 height 13
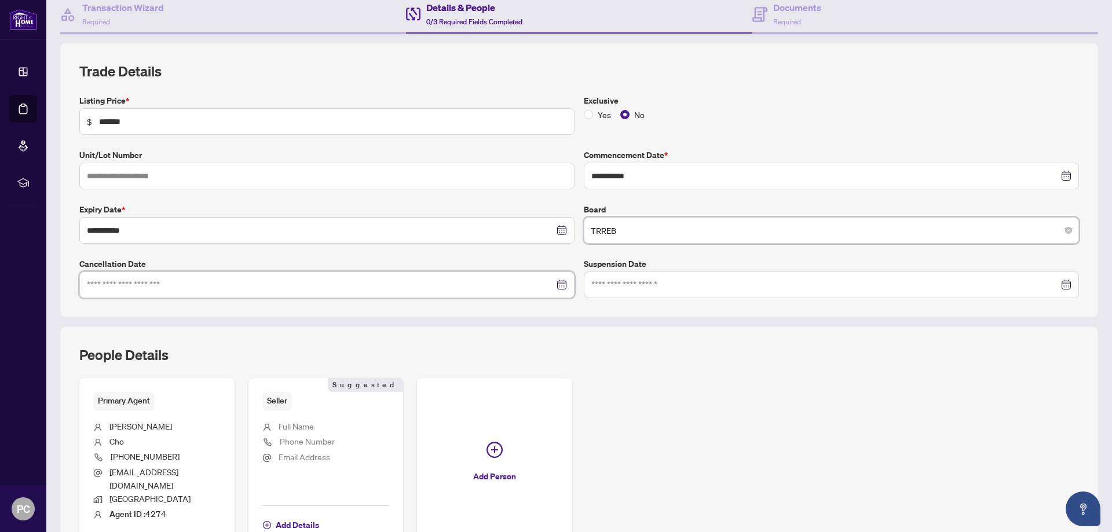
click at [289, 283] on input at bounding box center [321, 285] width 468 height 13
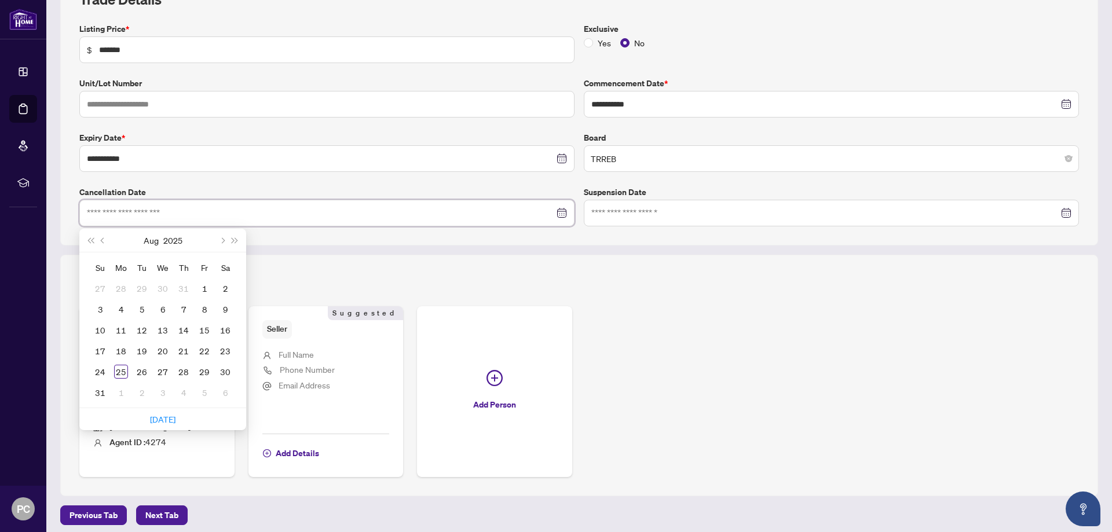
scroll to position [235, 0]
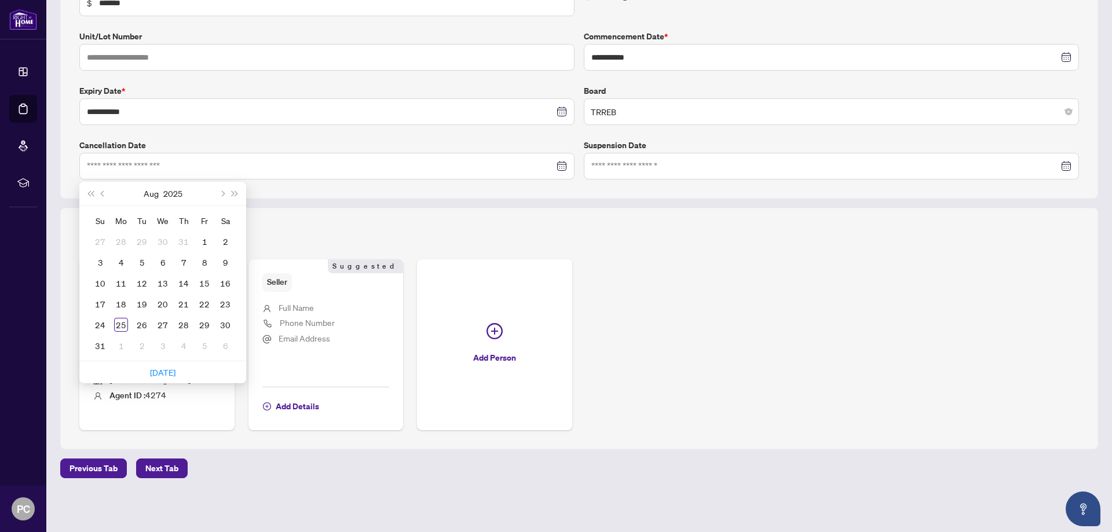
click at [606, 292] on div "Primary Agent [PERSON_NAME] [PHONE_NUMBER] [EMAIL_ADDRESS][DOMAIN_NAME] [GEOGRA…" at bounding box center [579, 345] width 1000 height 171
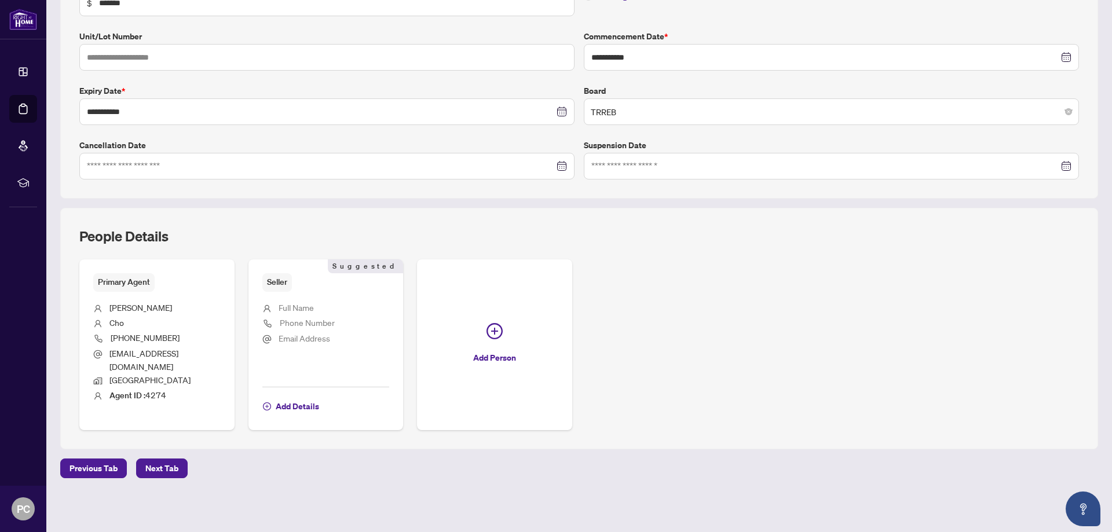
click at [309, 216] on div "People Details Primary Agent [PERSON_NAME] [PHONE_NUMBER] [EMAIL_ADDRESS][DOMAI…" at bounding box center [579, 329] width 1038 height 242
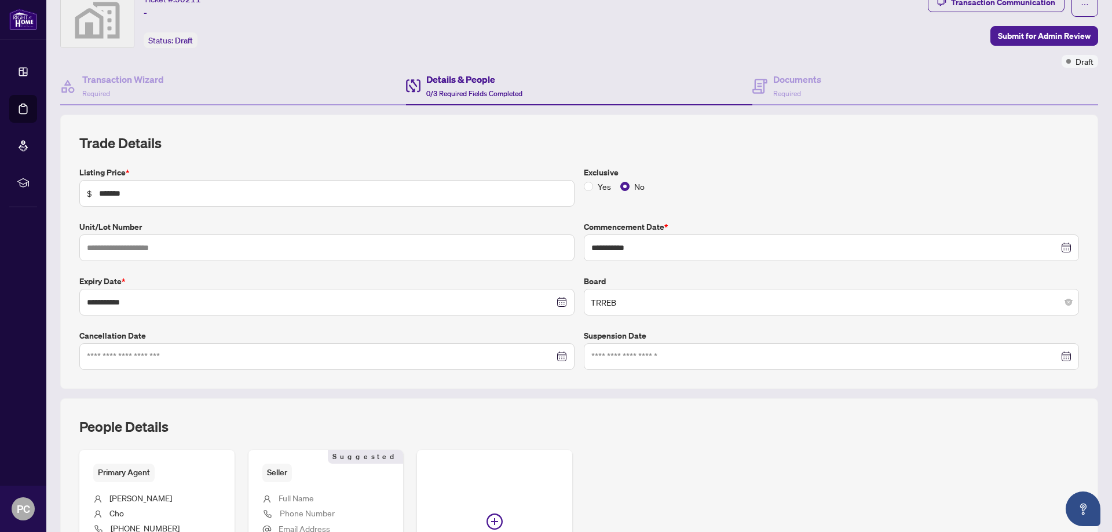
scroll to position [0, 0]
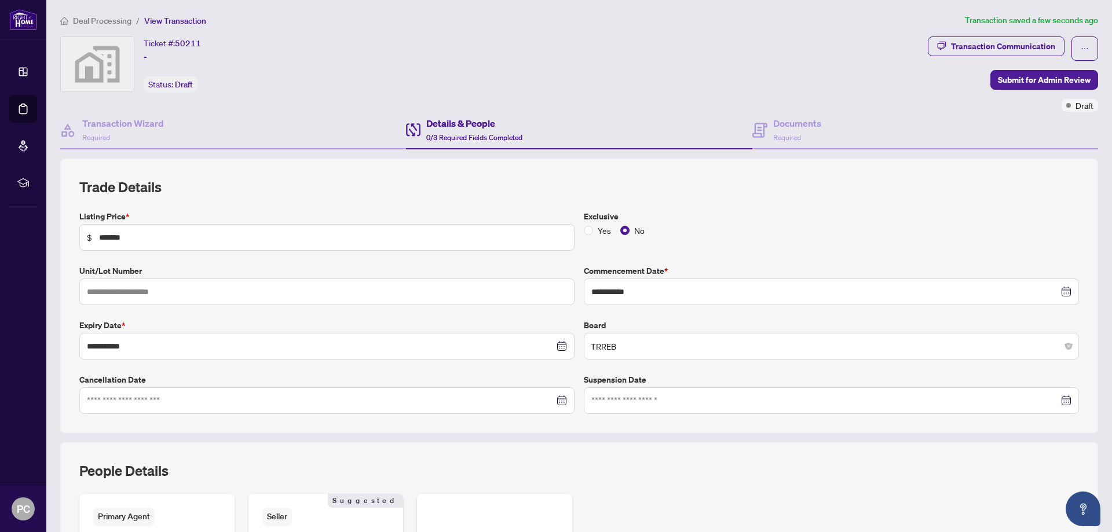
click at [439, 129] on h4 "Details & People" at bounding box center [474, 123] width 96 height 14
click at [774, 126] on h4 "Documents" at bounding box center [798, 123] width 48 height 14
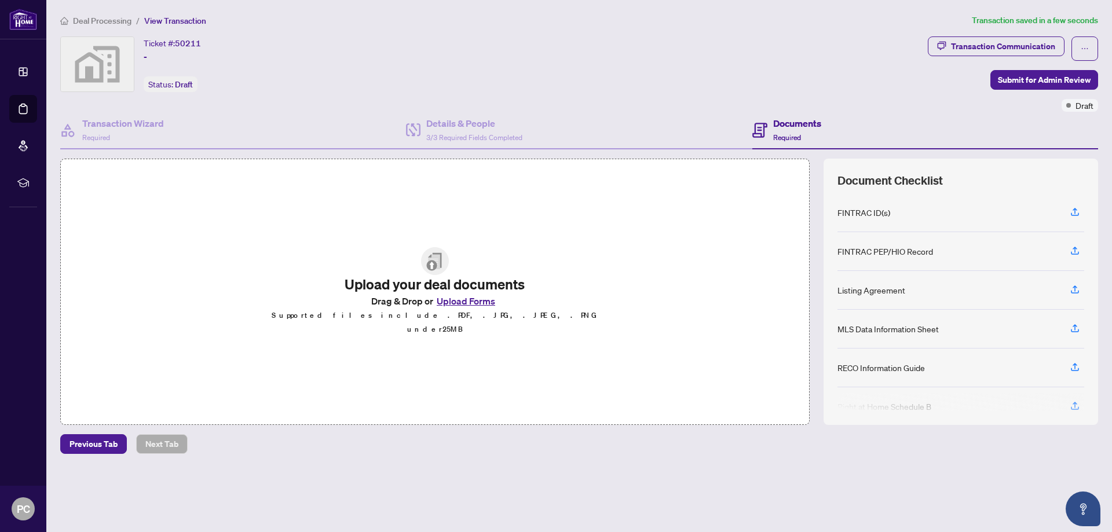
click at [474, 306] on button "Upload Forms" at bounding box center [465, 301] width 65 height 15
click at [1074, 329] on icon "button" at bounding box center [1075, 328] width 10 height 10
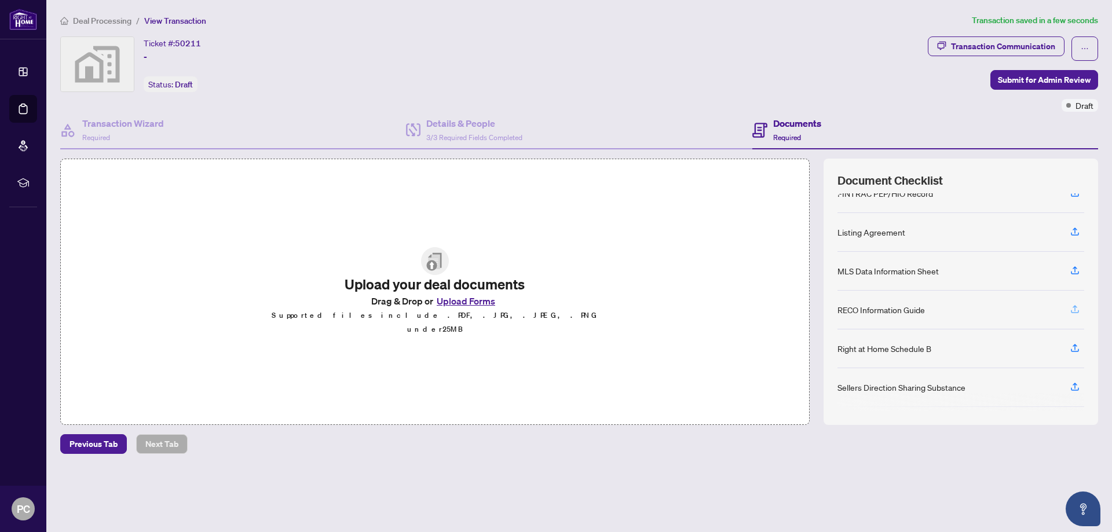
click at [1074, 309] on icon "button" at bounding box center [1075, 309] width 10 height 10
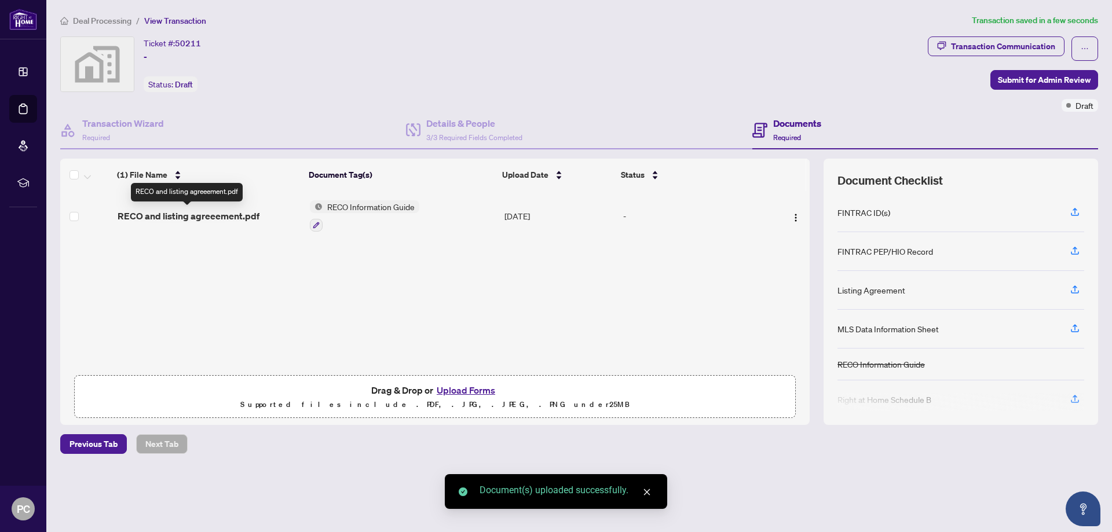
click at [223, 217] on span "RECO and listing agreeement.pdf" at bounding box center [189, 216] width 142 height 14
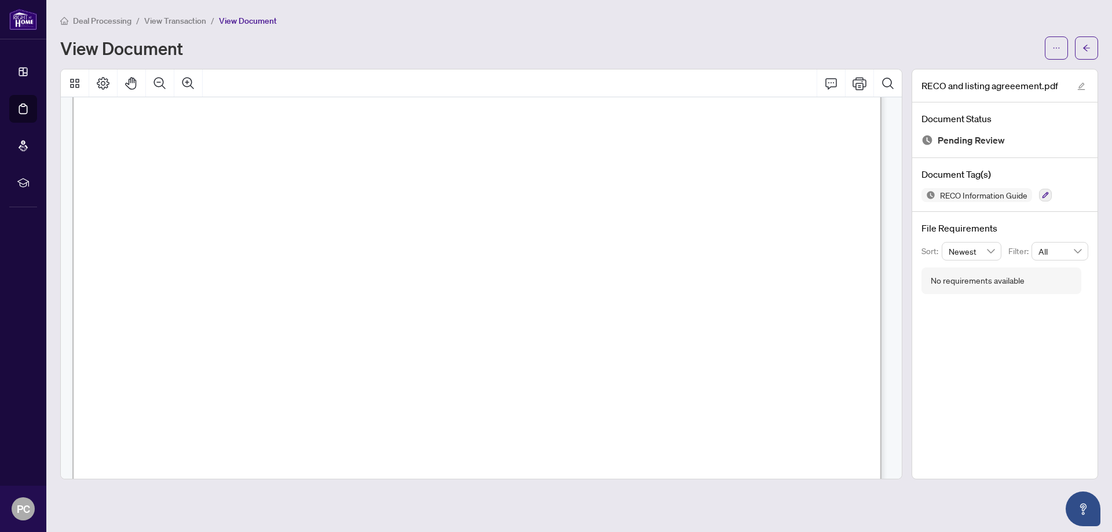
scroll to position [12168, 0]
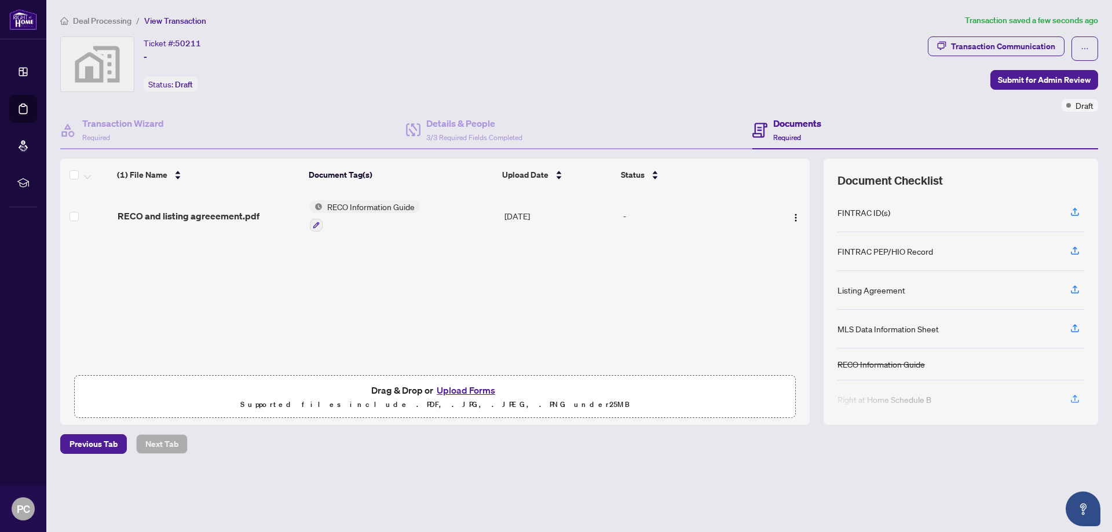
click at [477, 387] on button "Upload Forms" at bounding box center [465, 390] width 65 height 15
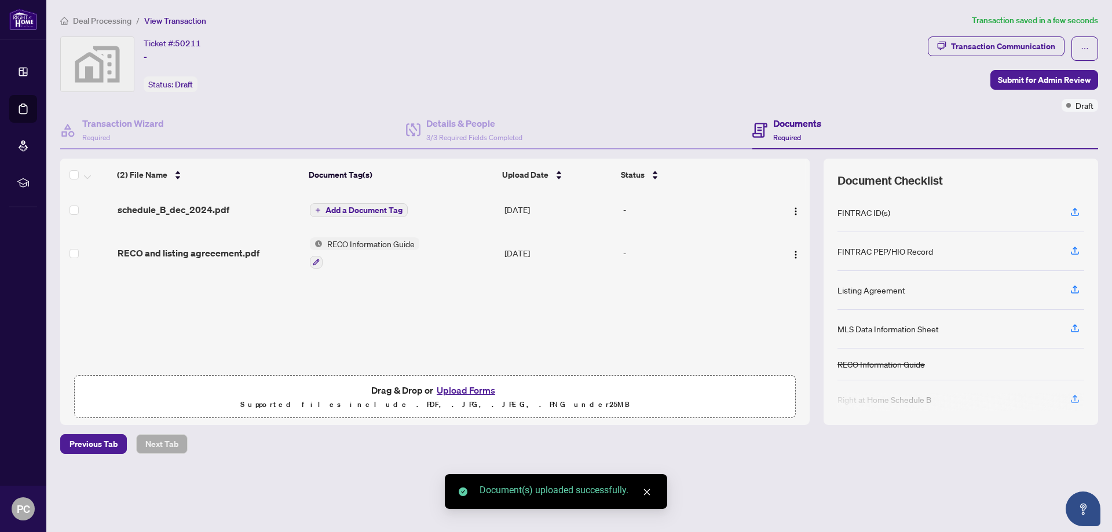
click at [503, 462] on div "Deal Processing / View Transaction Transaction saved in a few seconds Ticket #:…" at bounding box center [580, 254] width 1048 height 481
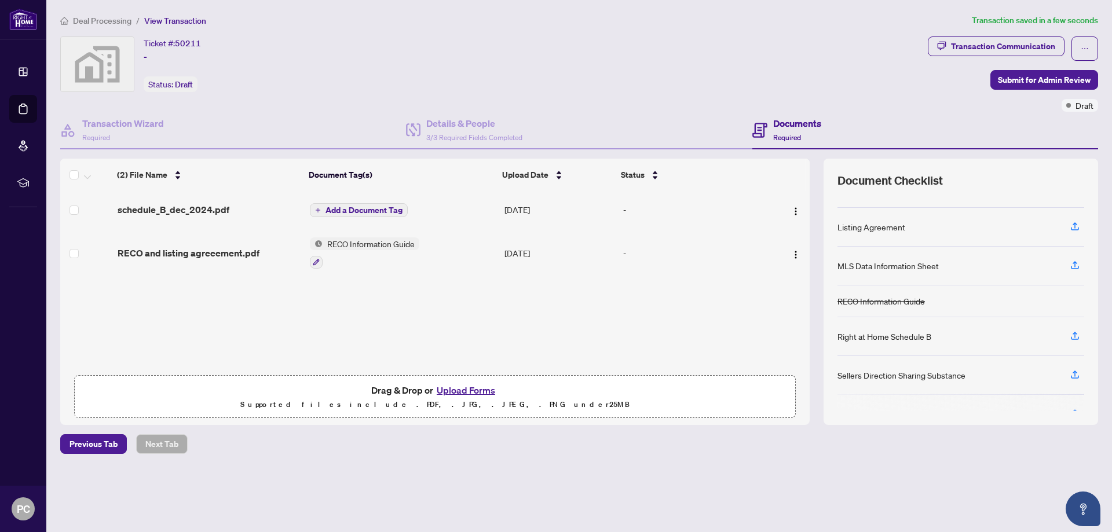
scroll to position [129, 0]
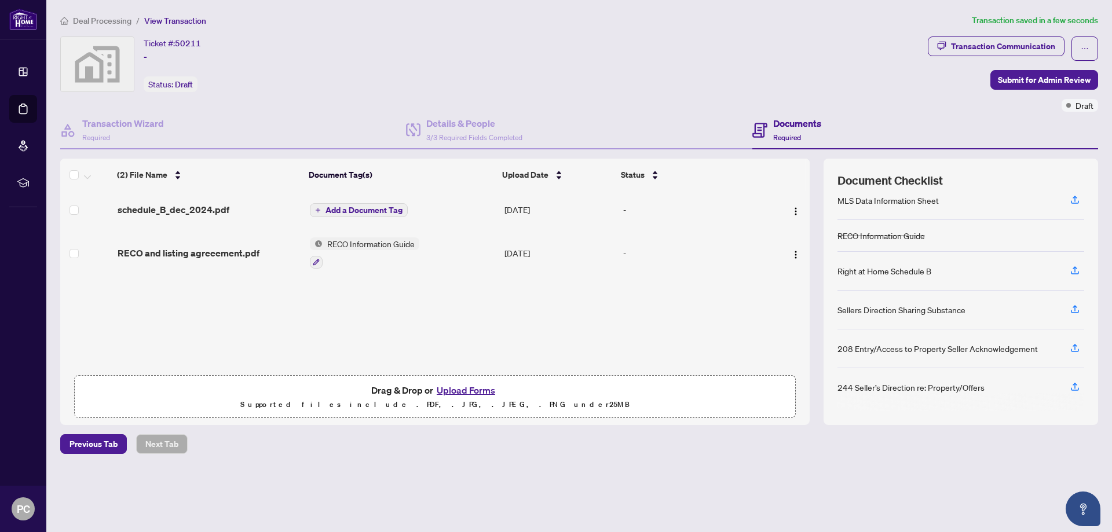
click at [350, 210] on span "Add a Document Tag" at bounding box center [364, 210] width 77 height 8
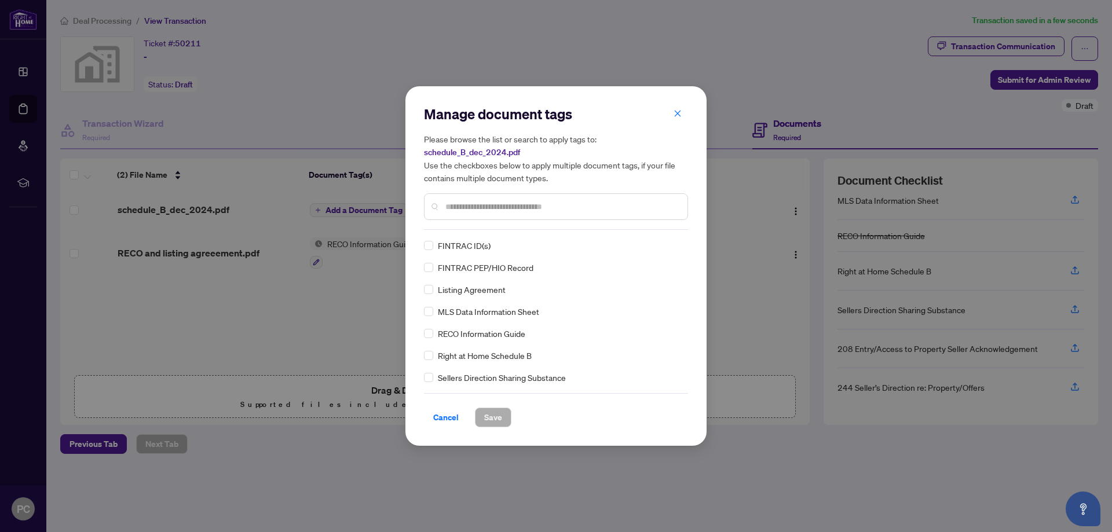
click at [475, 232] on div "Manage document tags Please browse the list or search to apply tags to: schedul…" at bounding box center [556, 266] width 264 height 323
click at [498, 417] on span "Save" at bounding box center [493, 417] width 18 height 19
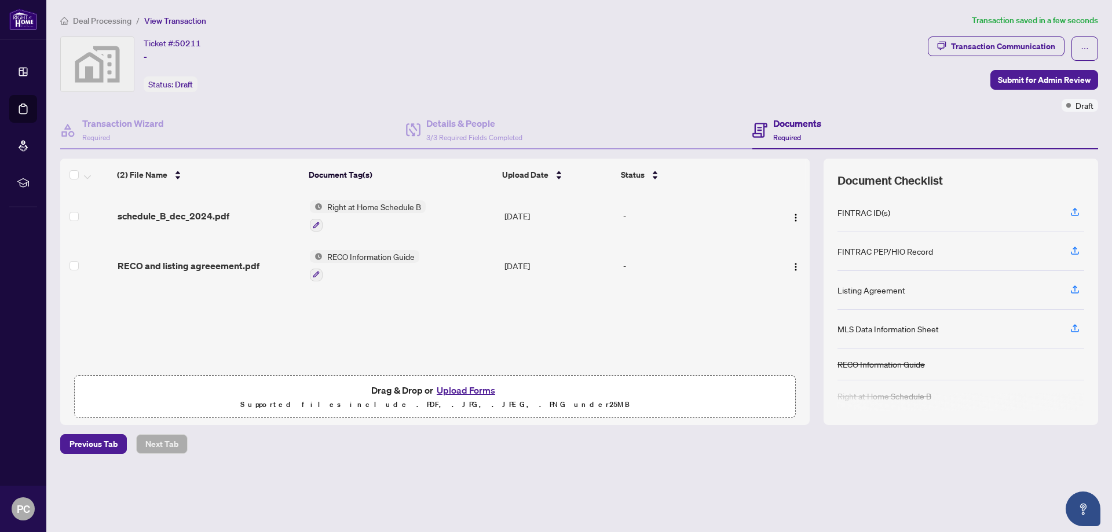
scroll to position [122, 0]
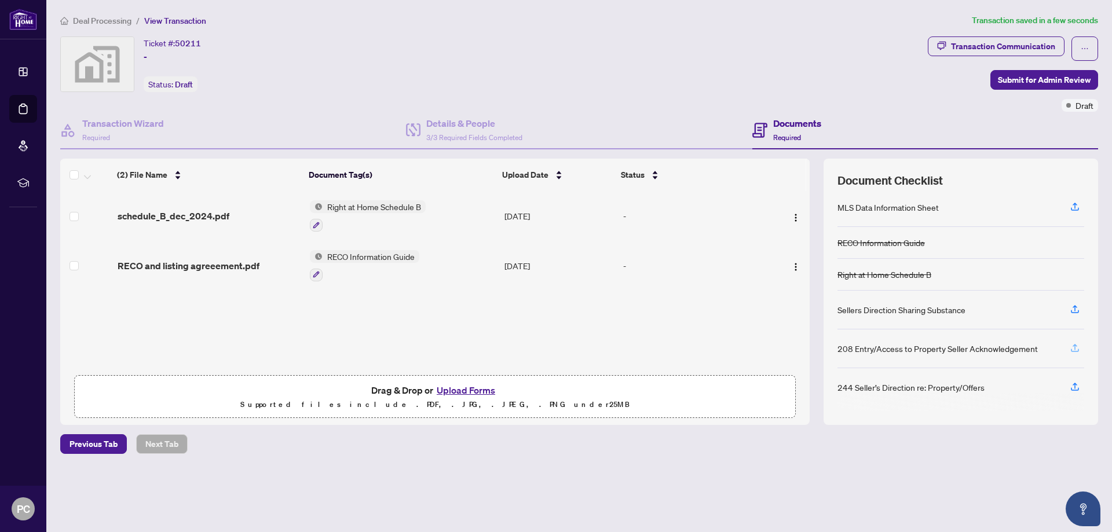
click at [1074, 351] on icon "button" at bounding box center [1075, 348] width 10 height 10
click at [321, 323] on div "(2) File Name Document Tag(s) Upload Date Status schedule_B_dec_2024.pdf Right …" at bounding box center [435, 292] width 750 height 267
click at [691, 351] on div "(2) File Name Document Tag(s) Upload Date Status schedule_B_dec_2024.pdf Right …" at bounding box center [435, 292] width 750 height 267
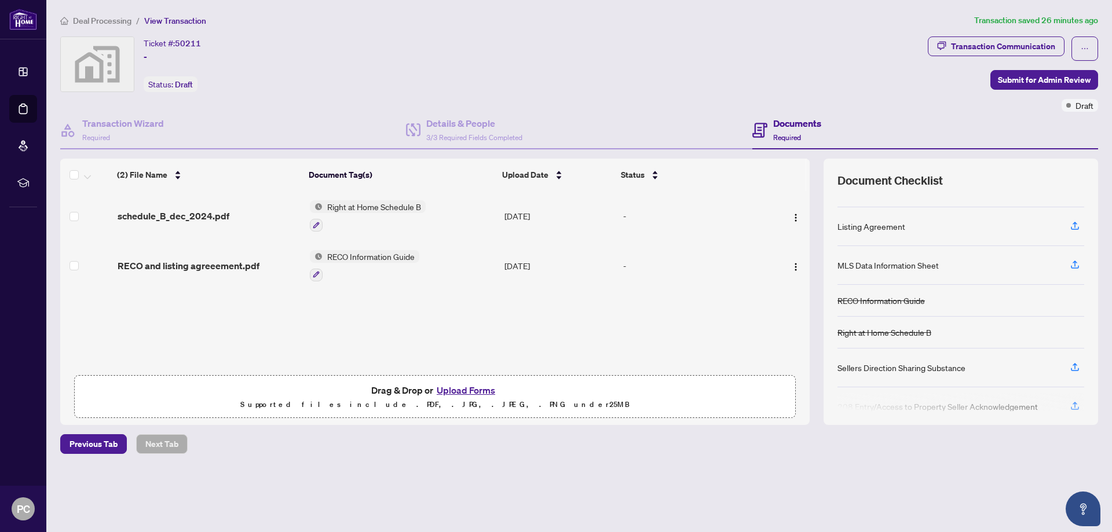
drag, startPoint x: 424, startPoint y: 337, endPoint x: 440, endPoint y: 347, distance: 19.5
click at [424, 337] on div "(2) File Name Document Tag(s) Upload Date Status schedule_B_dec_2024.pdf Right …" at bounding box center [435, 292] width 750 height 267
